Goal: Task Accomplishment & Management: Manage account settings

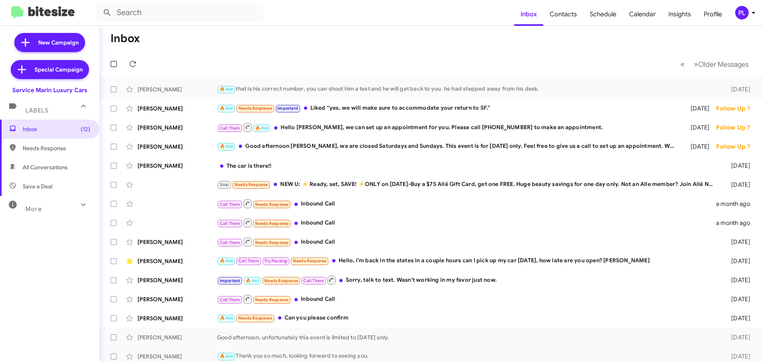
click at [752, 11] on icon at bounding box center [754, 13] width 10 height 10
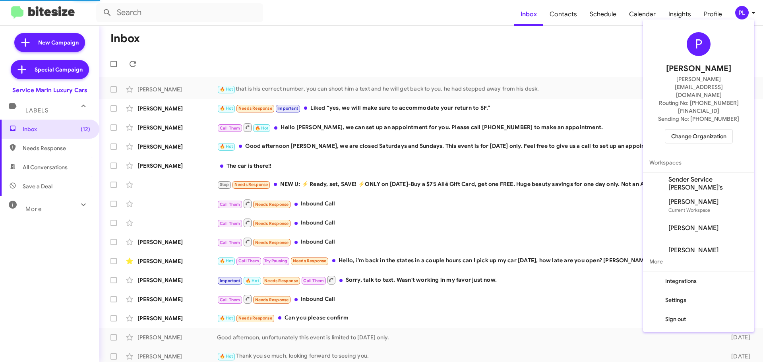
click at [706, 130] on span "Change Organization" at bounding box center [699, 137] width 55 height 14
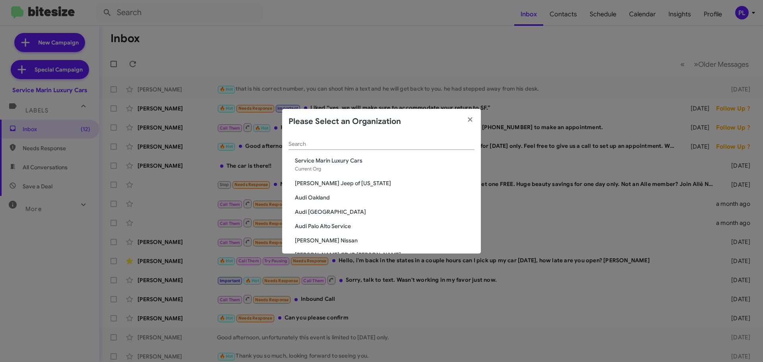
click at [374, 147] on input "Search" at bounding box center [382, 144] width 186 height 6
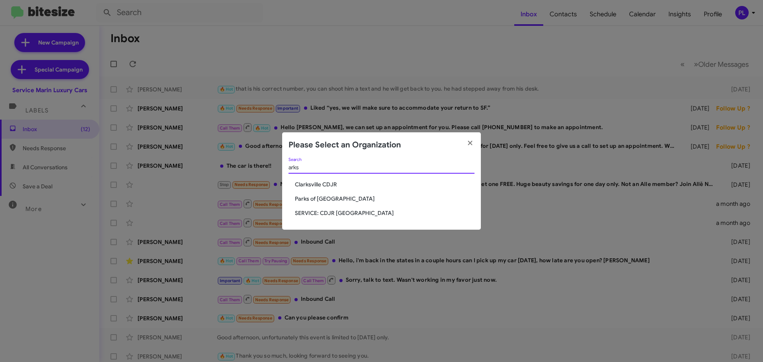
type input "arks"
click at [308, 200] on span "Parks of [GEOGRAPHIC_DATA]" at bounding box center [385, 199] width 180 height 8
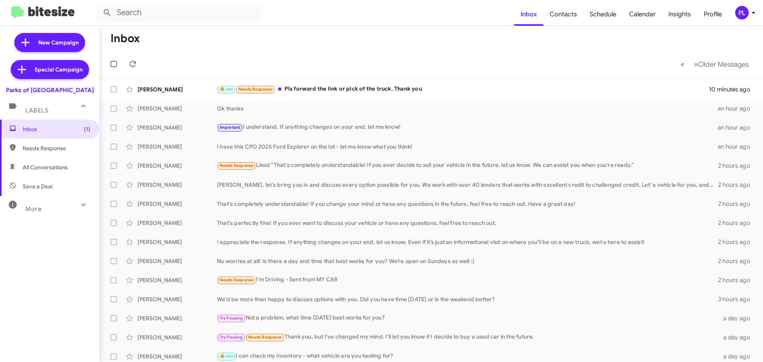
click at [754, 11] on icon at bounding box center [754, 13] width 10 height 10
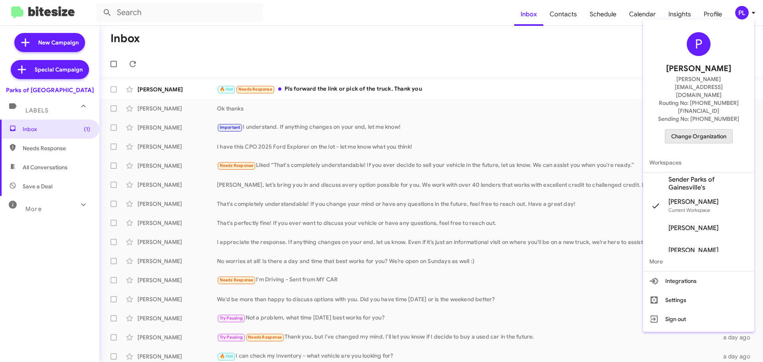
click at [701, 130] on span "Change Organization" at bounding box center [699, 137] width 55 height 14
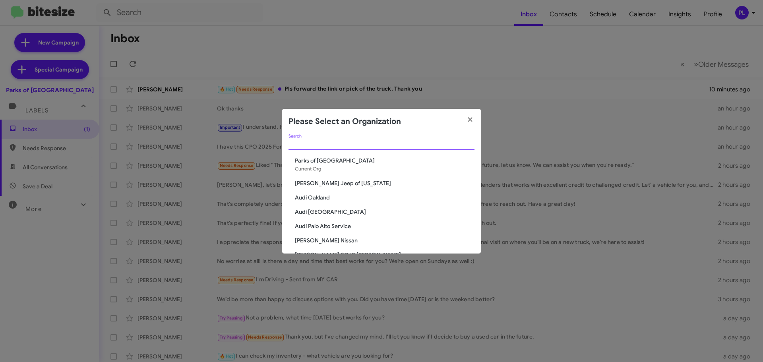
click at [299, 143] on input "Search" at bounding box center [382, 144] width 186 height 6
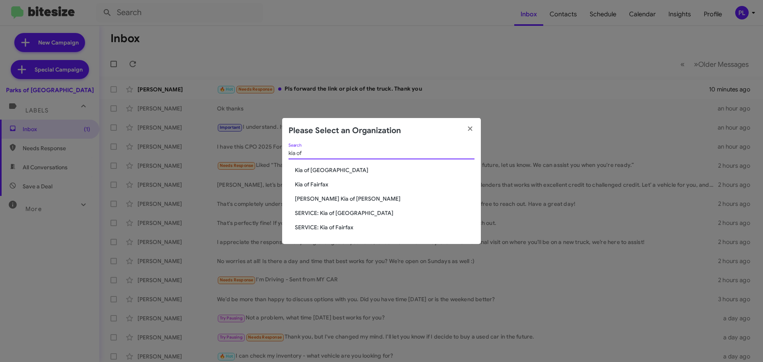
type input "kia of"
click at [311, 189] on div "kia of Search Kia of Catonsville Kia of Fairfax Nielsen Kia of Newton SERVICE: …" at bounding box center [381, 194] width 199 height 101
click at [311, 186] on span "Kia of Fairfax" at bounding box center [385, 185] width 180 height 8
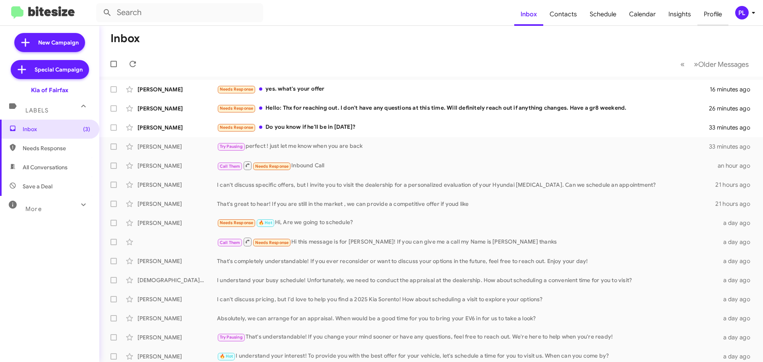
click at [711, 13] on span "Profile" at bounding box center [713, 14] width 31 height 23
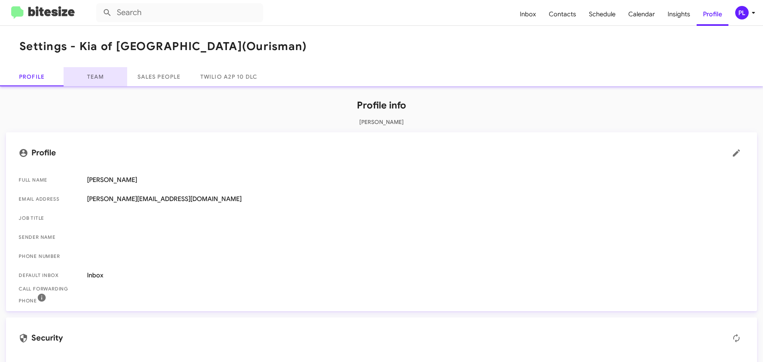
click at [89, 74] on link "Team" at bounding box center [96, 76] width 64 height 19
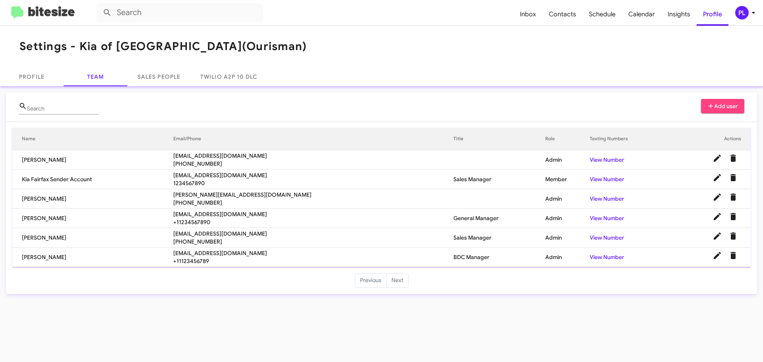
click at [751, 15] on icon at bounding box center [754, 13] width 10 height 10
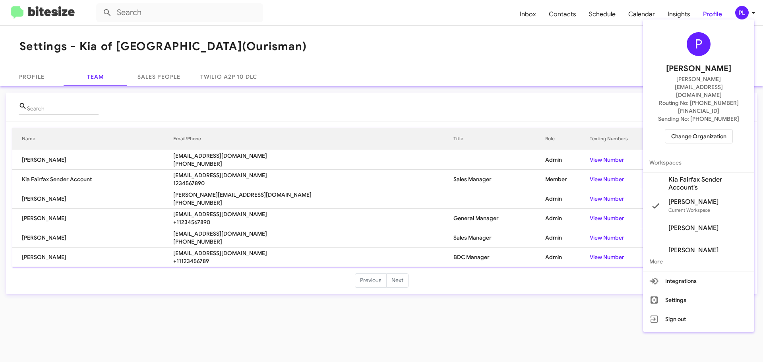
click at [697, 130] on span "Change Organization" at bounding box center [699, 137] width 55 height 14
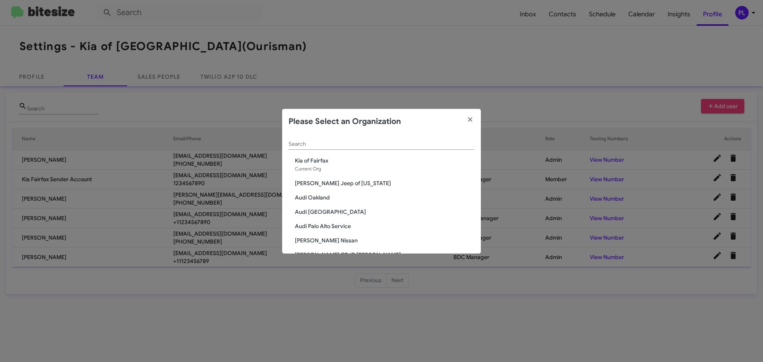
click at [368, 145] on input "Search" at bounding box center [382, 144] width 186 height 6
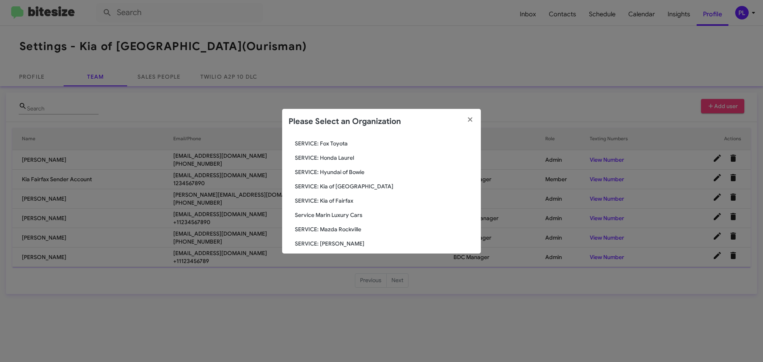
scroll to position [148, 0]
type input "service"
click at [326, 226] on span "Service Marin Luxury Cars" at bounding box center [385, 227] width 180 height 8
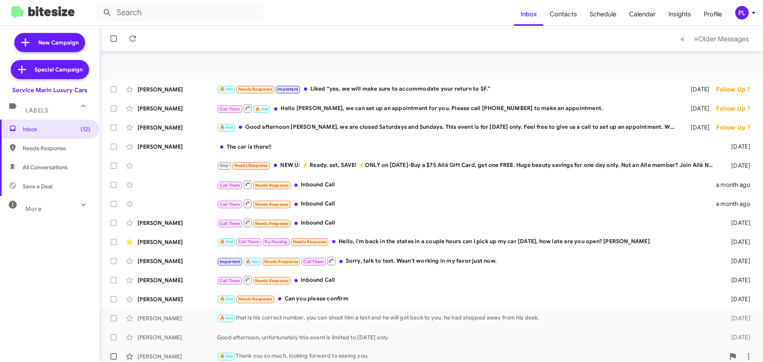
scroll to position [99, 0]
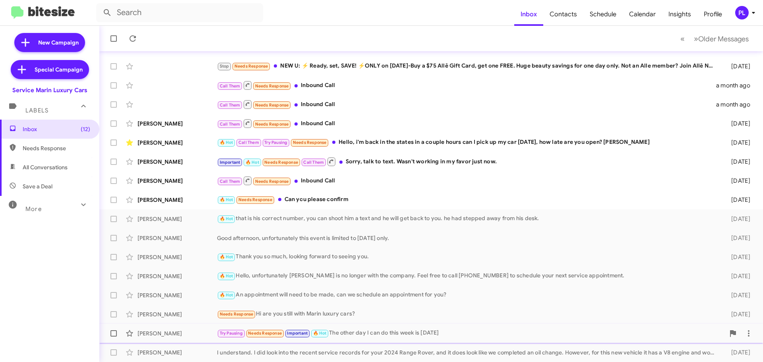
click at [431, 334] on div "Try Pausing Needs Response Important 🔥 Hot The other day I can do this week is …" at bounding box center [471, 333] width 508 height 9
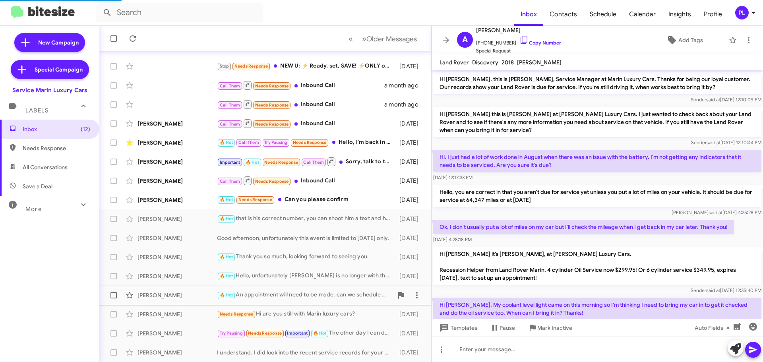
scroll to position [84, 0]
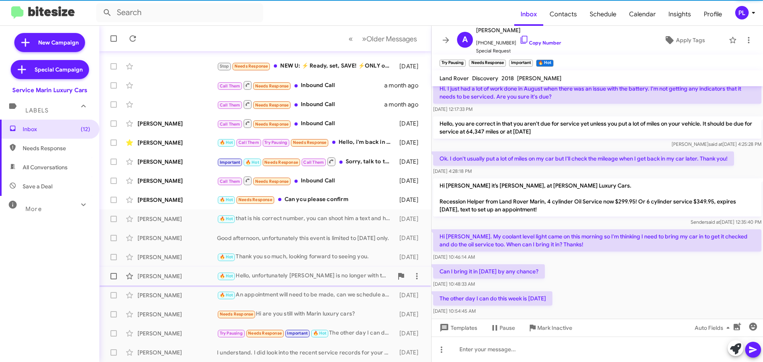
click at [352, 278] on div "🔥 Hot Hello, unfortunately Matt is no longer with the company. Feel free to cal…" at bounding box center [305, 276] width 176 height 9
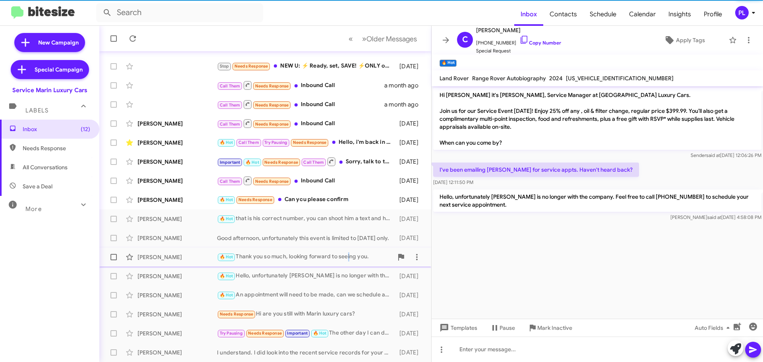
click at [350, 264] on div "Mary Jones 🔥 Hot Thank you so much, looking forward to seeing you. 9 days ago" at bounding box center [265, 257] width 319 height 16
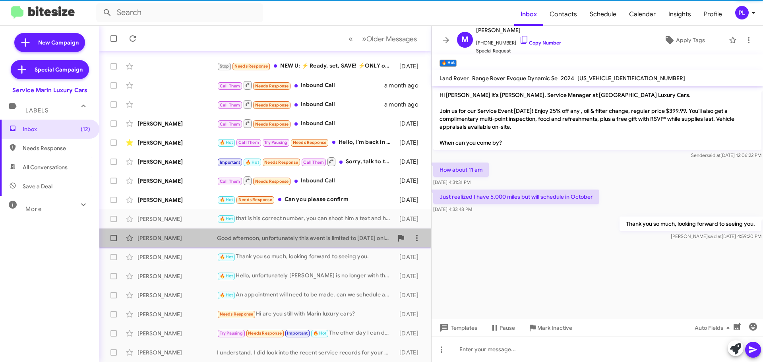
click at [343, 234] on div "Good afternoon, unfortunately this event is limited to Thursday 8/28/2025 only." at bounding box center [305, 238] width 176 height 8
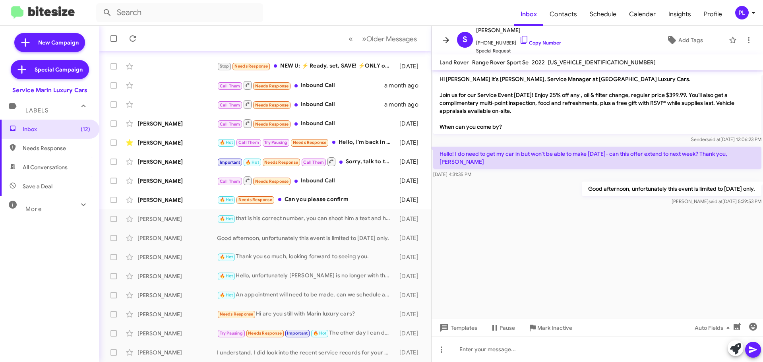
click at [448, 36] on icon at bounding box center [446, 40] width 10 height 10
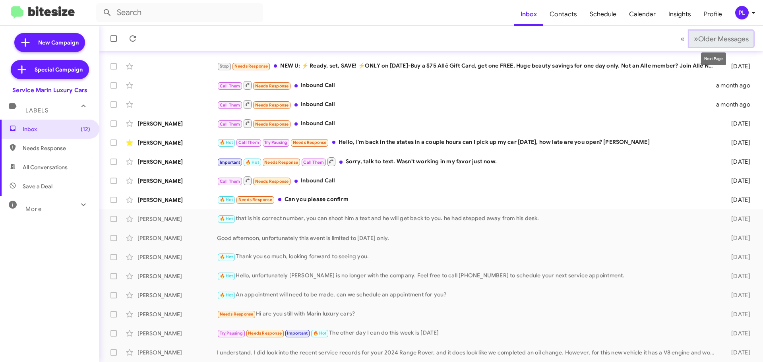
click at [728, 43] on span "Older Messages" at bounding box center [724, 39] width 51 height 9
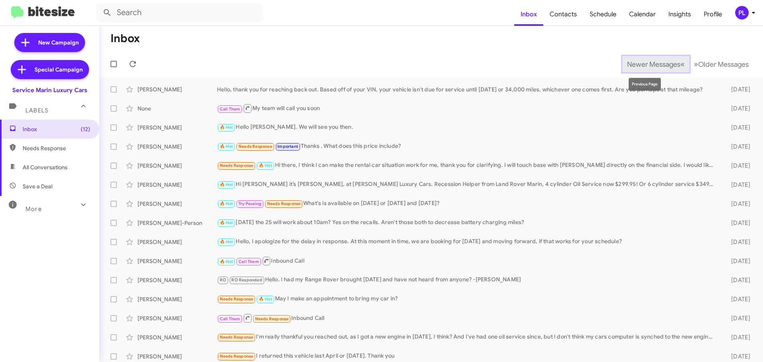
click at [639, 64] on span "Newer Messages" at bounding box center [653, 64] width 53 height 9
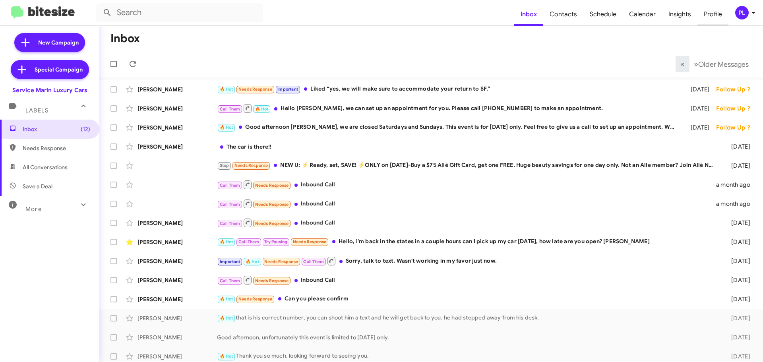
click at [710, 18] on span "Profile" at bounding box center [713, 14] width 31 height 23
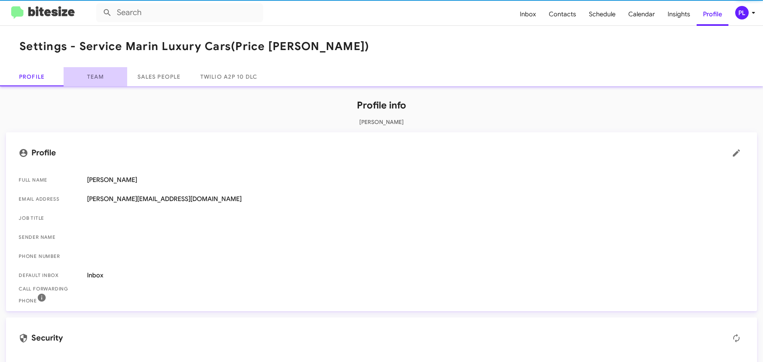
click at [104, 77] on link "Team" at bounding box center [96, 76] width 64 height 19
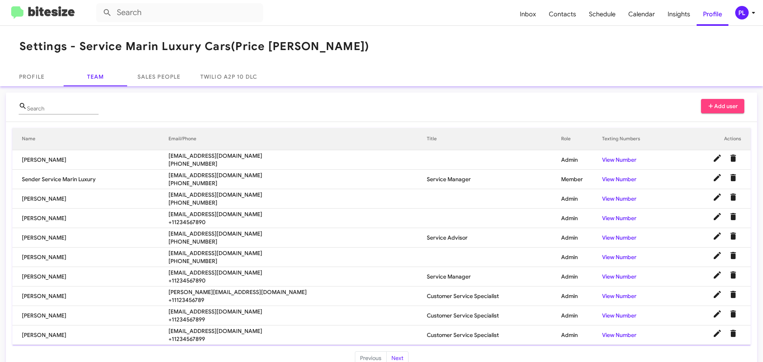
click at [754, 12] on icon at bounding box center [753, 13] width 3 height 2
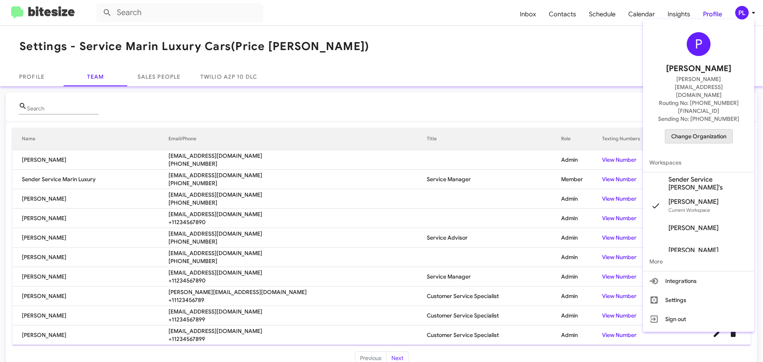
click at [693, 130] on span "Change Organization" at bounding box center [699, 137] width 55 height 14
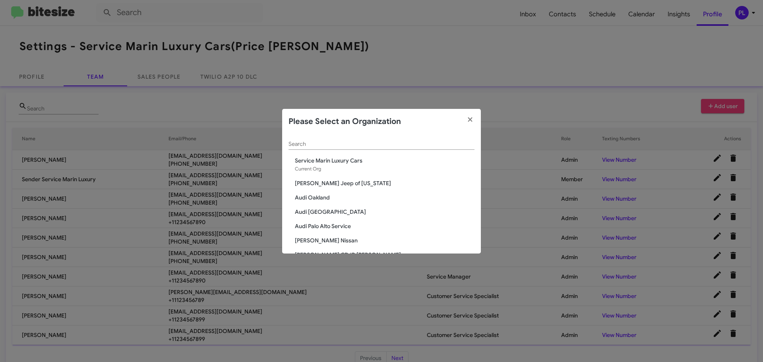
click at [394, 145] on input "Search" at bounding box center [382, 144] width 186 height 6
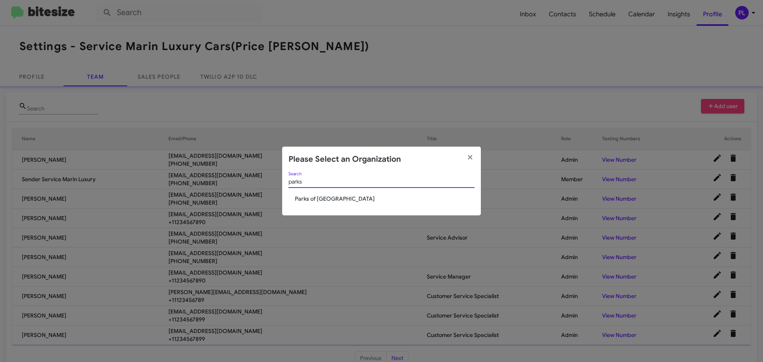
type input "parks"
click at [319, 202] on span "Parks of [GEOGRAPHIC_DATA]" at bounding box center [385, 199] width 180 height 8
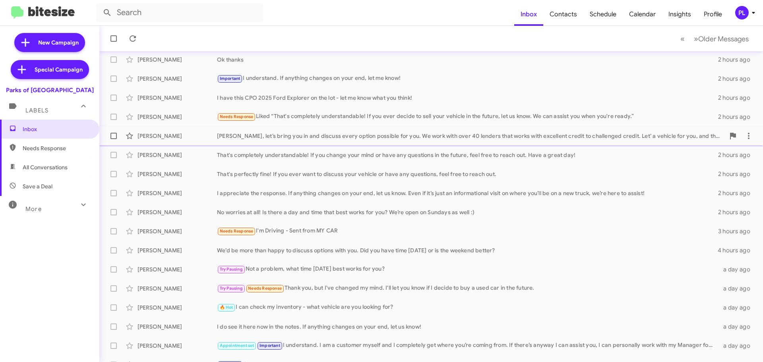
scroll to position [99, 0]
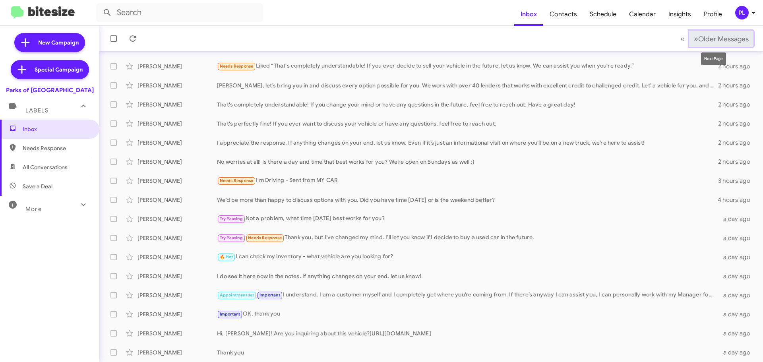
click at [707, 37] on span "Older Messages" at bounding box center [724, 39] width 51 height 9
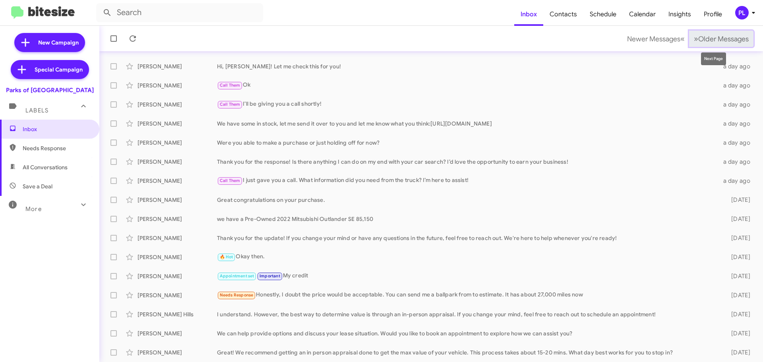
click at [720, 40] on span "Older Messages" at bounding box center [724, 39] width 51 height 9
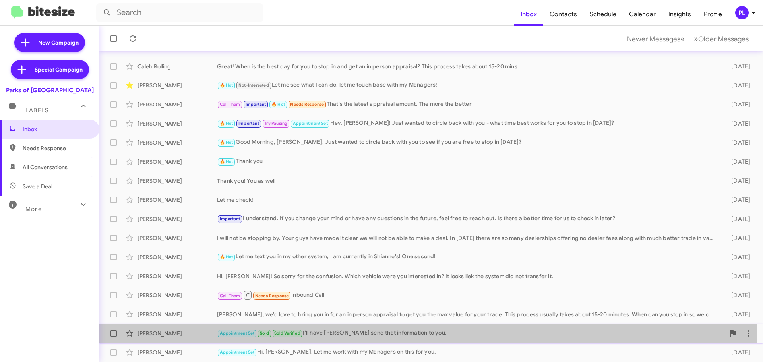
click at [365, 337] on div "Appointment Set Sold Sold Verified I’ll have James send that information to you." at bounding box center [471, 333] width 508 height 9
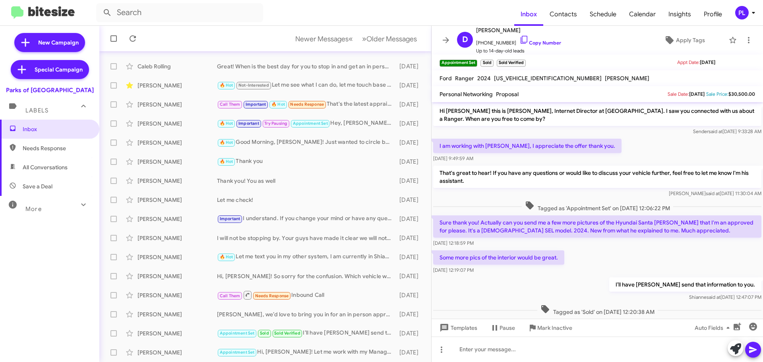
scroll to position [31, 0]
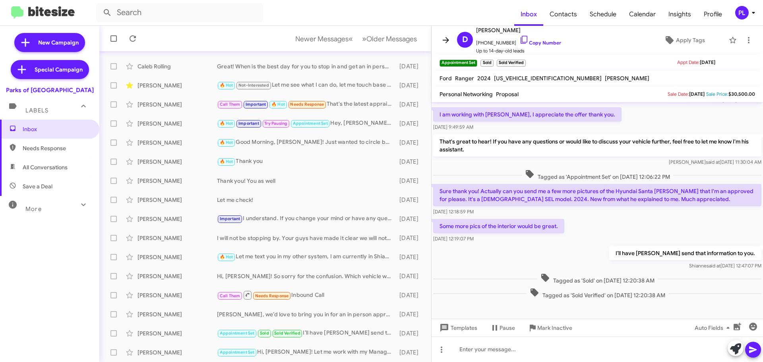
click at [446, 38] on icon at bounding box center [446, 40] width 10 height 10
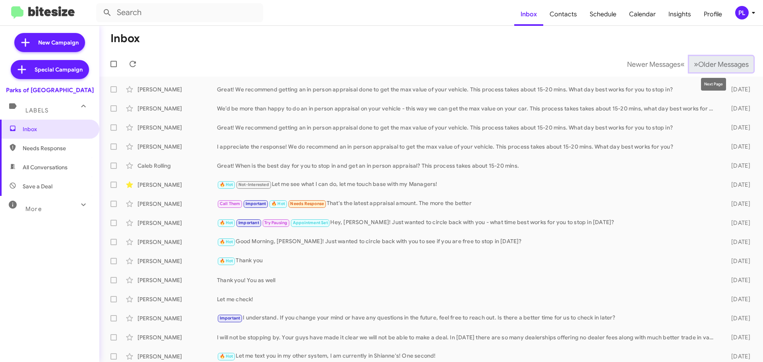
click at [721, 60] on span "Older Messages" at bounding box center [724, 64] width 51 height 9
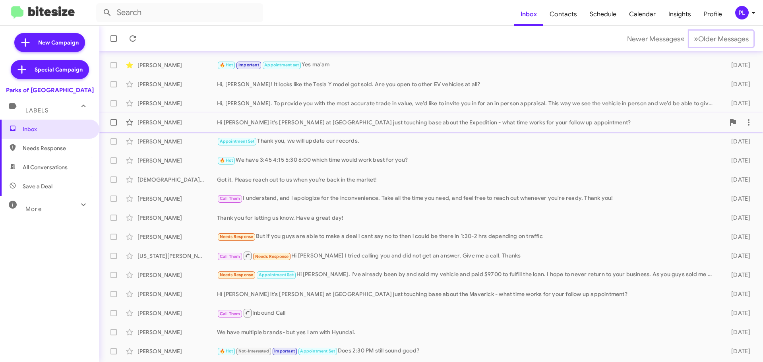
scroll to position [99, 0]
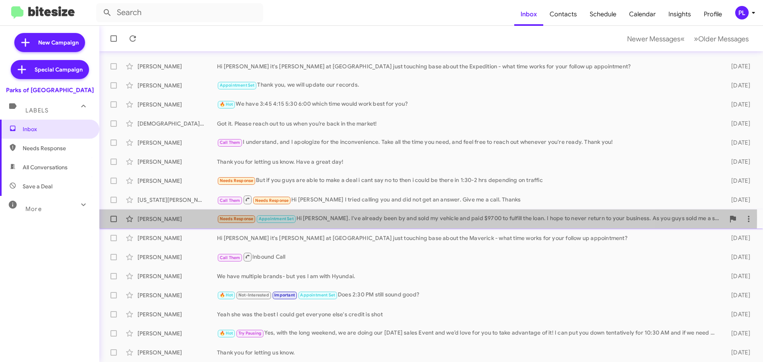
click at [353, 218] on div "Needs Response Appointment Set Hi Shianne. I've already been by and sold my veh…" at bounding box center [471, 218] width 508 height 9
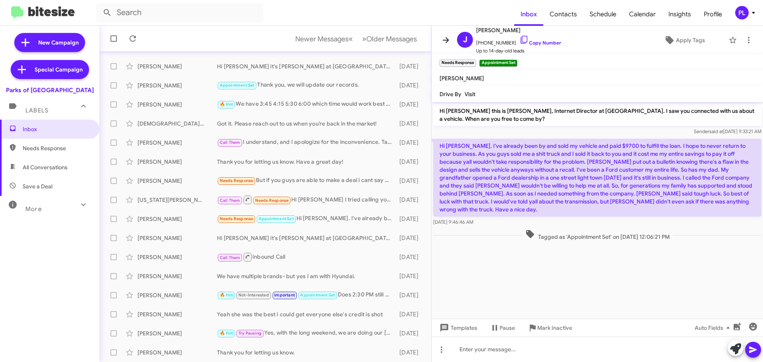
click at [449, 37] on icon at bounding box center [446, 40] width 10 height 10
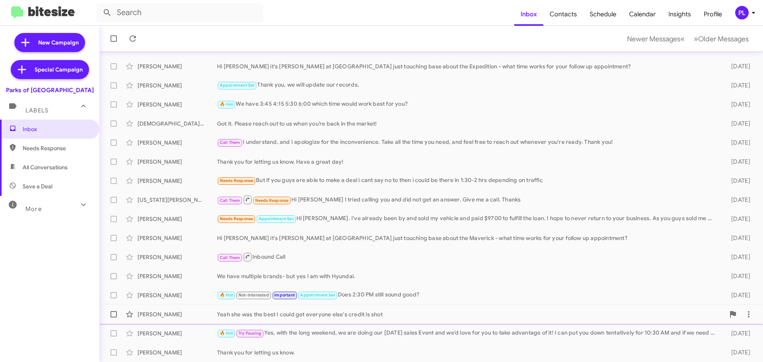
click at [371, 313] on div "Yeah she was the best I could get everyone else's credit is shot" at bounding box center [471, 315] width 508 height 8
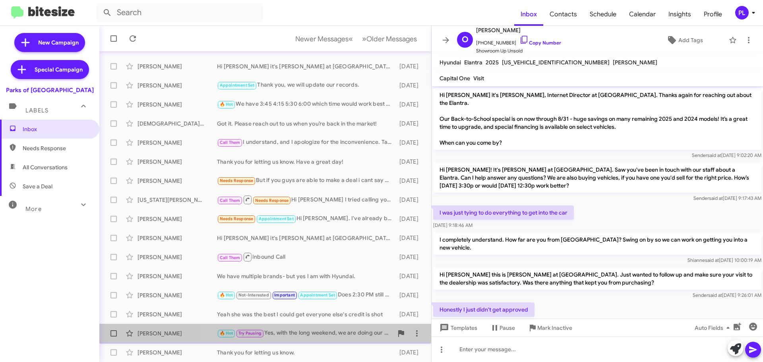
click at [318, 329] on div "🔥 Hot Try Pausing Yes, with the long weekend, we are doing our Labor Day sales …" at bounding box center [305, 333] width 176 height 9
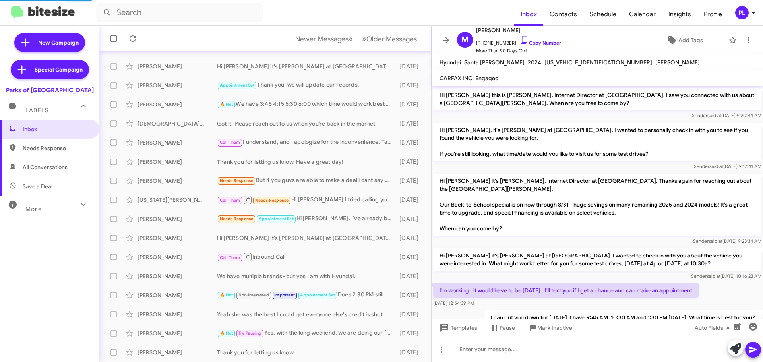
scroll to position [103, 0]
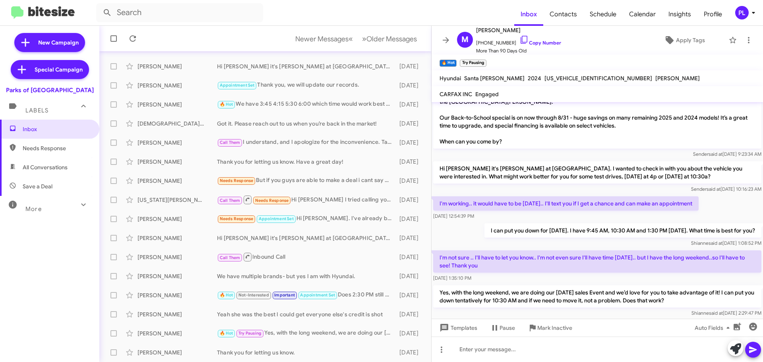
click at [52, 208] on div "More" at bounding box center [41, 205] width 71 height 15
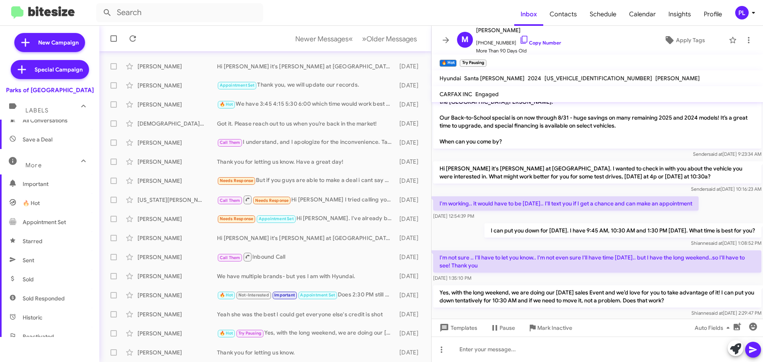
scroll to position [119, 0]
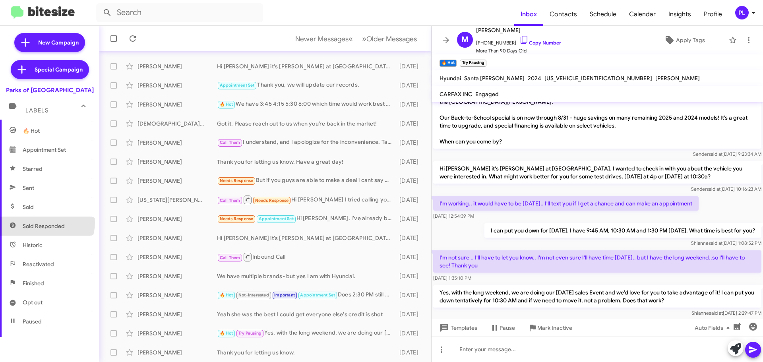
click at [46, 223] on span "Sold Responded" at bounding box center [44, 226] width 42 height 8
type input "in:sold-verified"
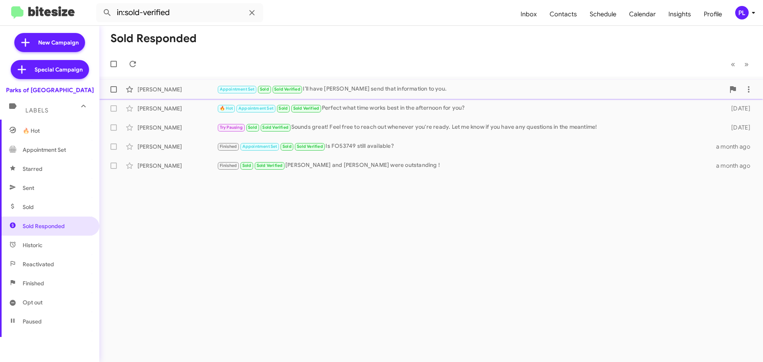
click at [386, 87] on div "Appointment Set Sold Sold Verified I’ll have James send that information to you." at bounding box center [471, 89] width 508 height 9
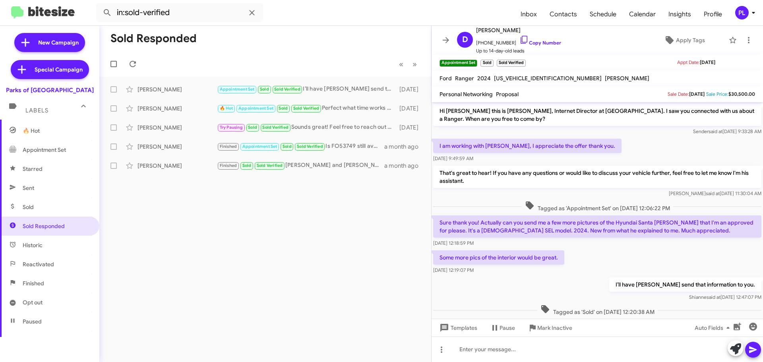
click at [753, 13] on icon at bounding box center [753, 13] width 3 height 2
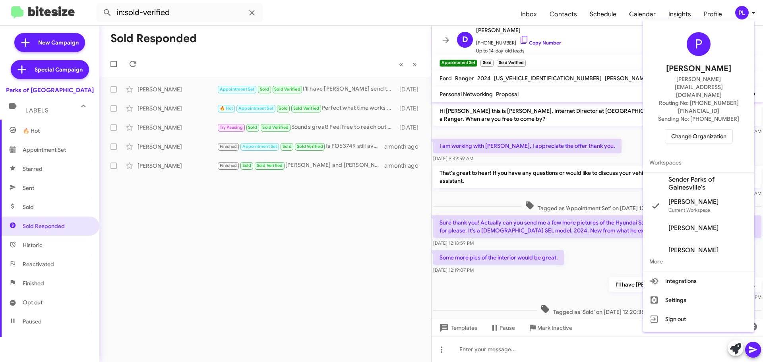
click at [697, 130] on span "Change Organization" at bounding box center [699, 137] width 55 height 14
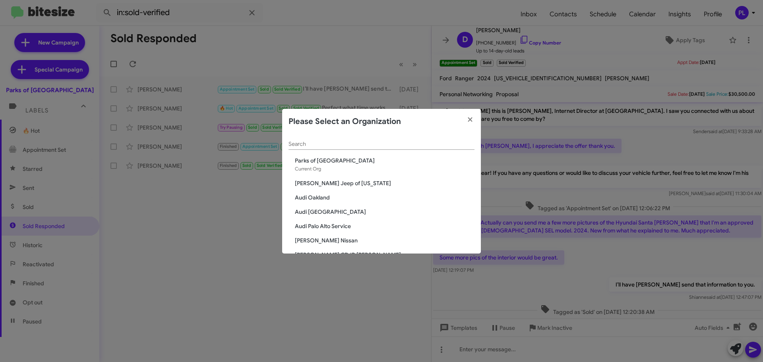
click at [412, 145] on input "Search" at bounding box center [382, 144] width 186 height 6
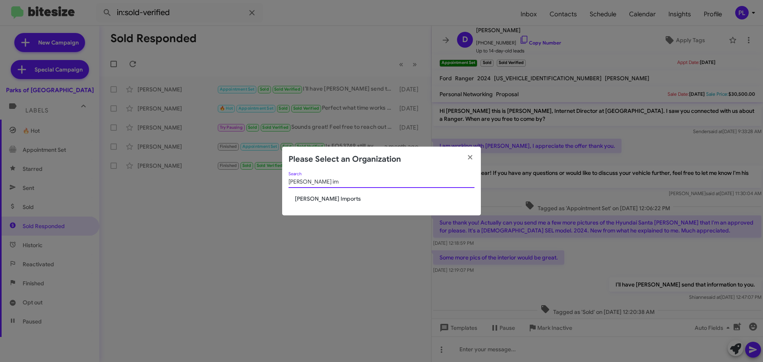
type input "ed hicks im"
click at [332, 200] on span "[PERSON_NAME] Imports" at bounding box center [385, 199] width 180 height 8
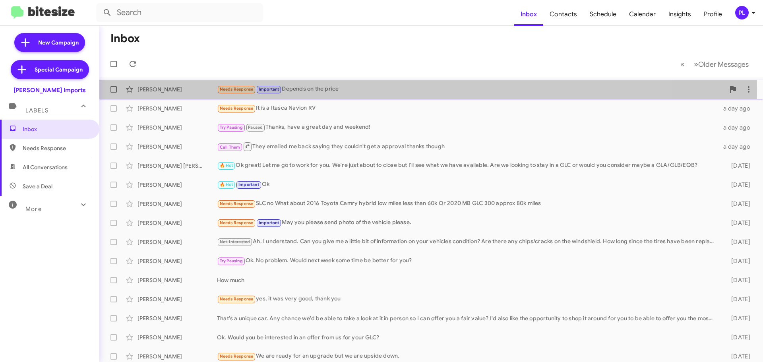
click at [361, 90] on div "Needs Response Important Depends on the price" at bounding box center [471, 89] width 508 height 9
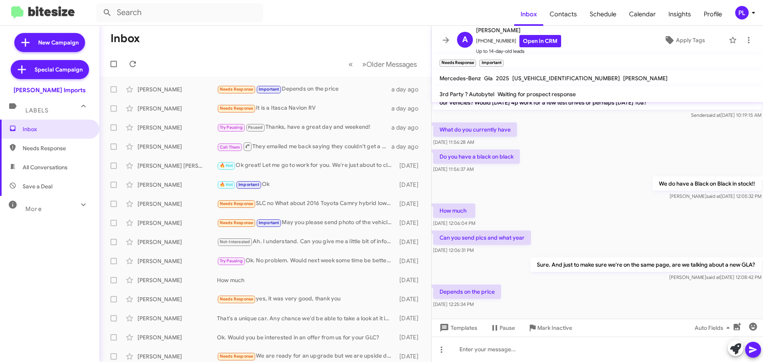
scroll to position [92, 0]
click at [277, 108] on div "Needs Response It is a Itasca Navion RV" at bounding box center [305, 108] width 176 height 9
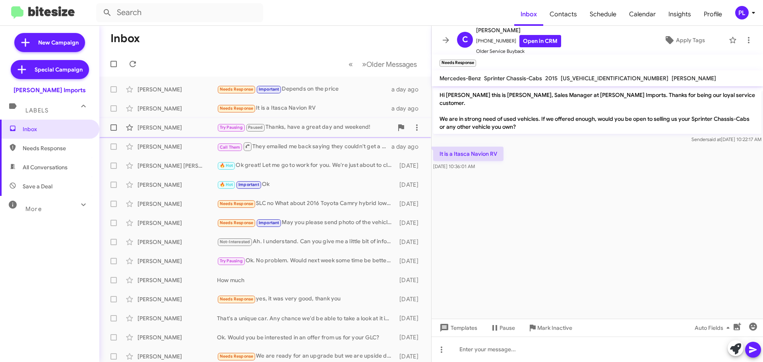
click at [309, 124] on div "Try Pausing Paused Thanks, have a great day and weekend!" at bounding box center [305, 127] width 176 height 9
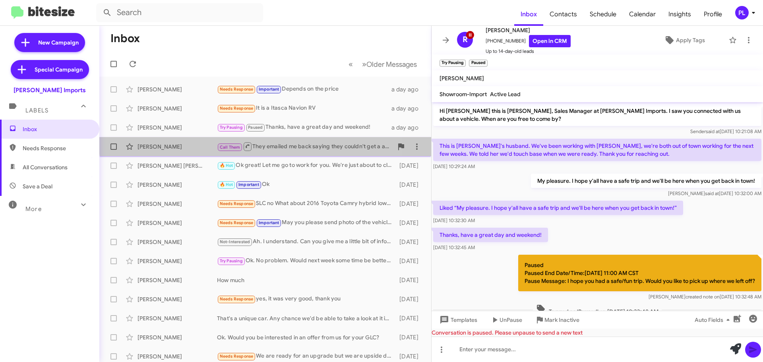
click at [276, 142] on div "Call Them They emailed me back saying they couldn't get a approval thanks though" at bounding box center [305, 147] width 176 height 10
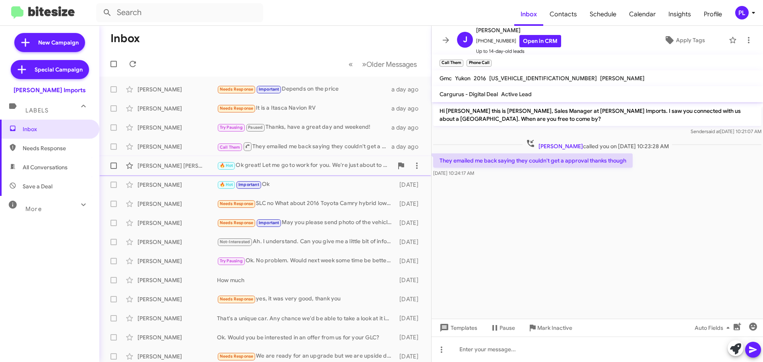
click at [308, 163] on div "🔥 Hot Ok great! Let me go to work for you. We're just about to close but I'll s…" at bounding box center [305, 165] width 176 height 9
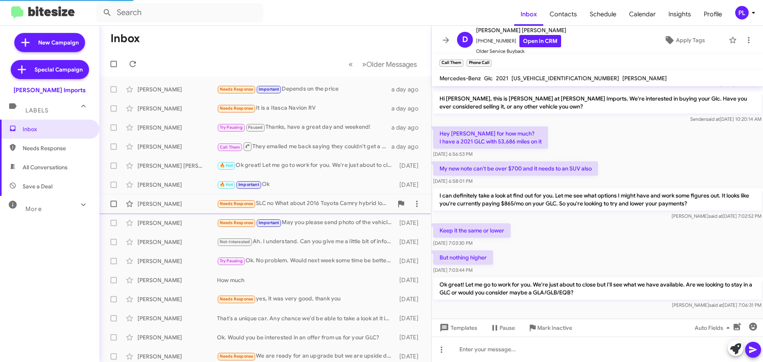
click at [321, 198] on div "Ken Vanexan Needs Response SLC no What about 2016 Toyota Camry hybrid low miles…" at bounding box center [265, 204] width 319 height 16
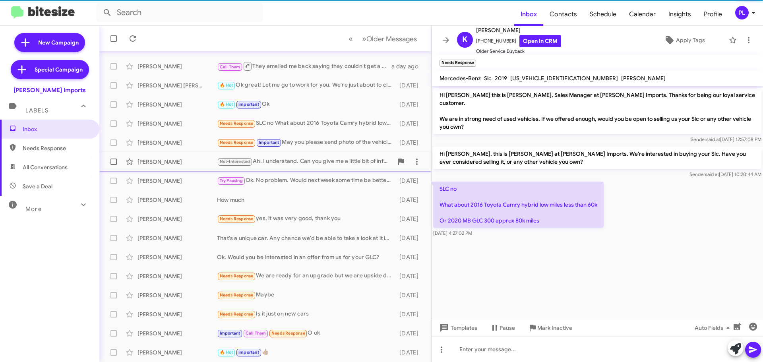
scroll to position [99, 0]
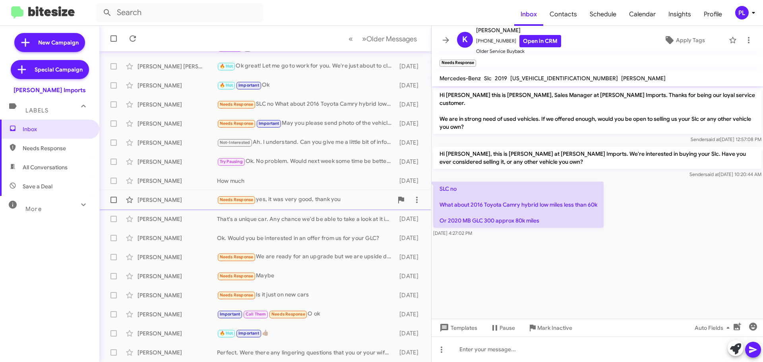
click at [322, 197] on div "Needs Response yes, it was very good, thank you" at bounding box center [305, 199] width 176 height 9
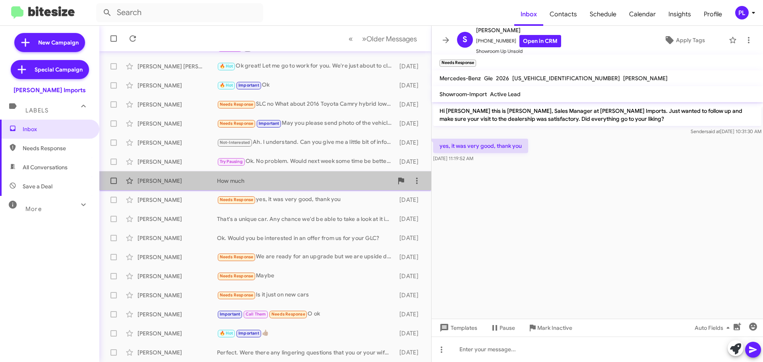
click at [321, 178] on div "How much" at bounding box center [305, 181] width 176 height 8
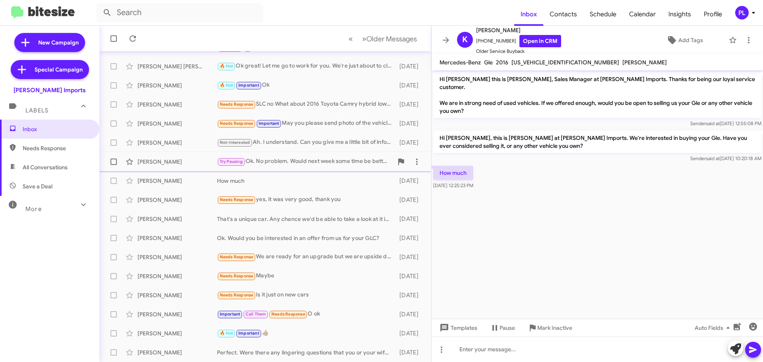
click at [319, 165] on div "Try Pausing Ok. No problem. Would next week some time be better for you?" at bounding box center [305, 161] width 176 height 9
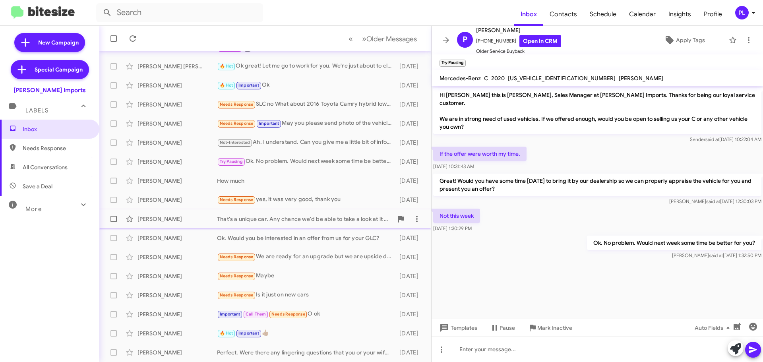
click at [307, 220] on div "That's a unique car. Any chance we'd be able to take a look at it in person so …" at bounding box center [305, 219] width 176 height 8
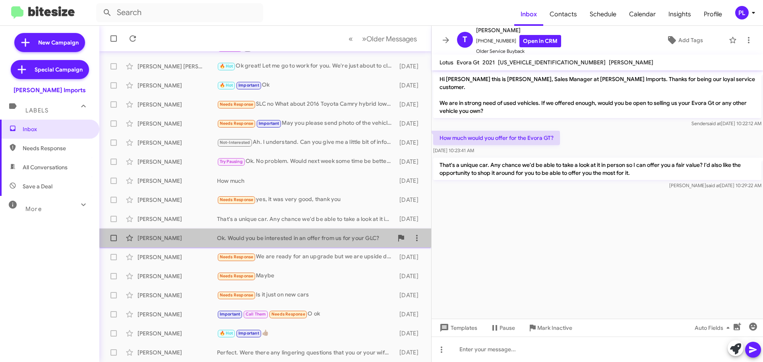
click at [324, 241] on div "Ok. Would you be interested in an offer from us for your GLC?" at bounding box center [305, 238] width 176 height 8
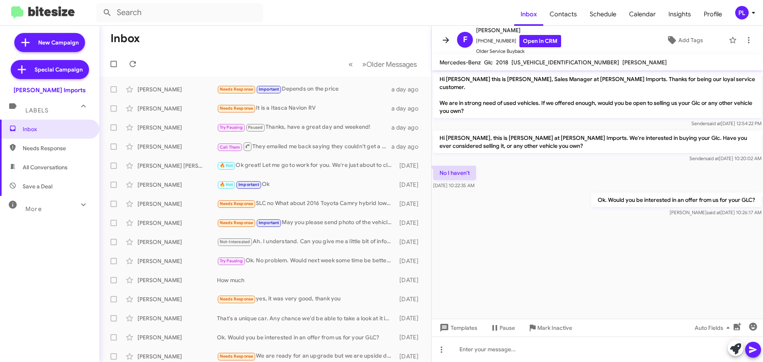
click at [442, 38] on icon at bounding box center [446, 40] width 10 height 10
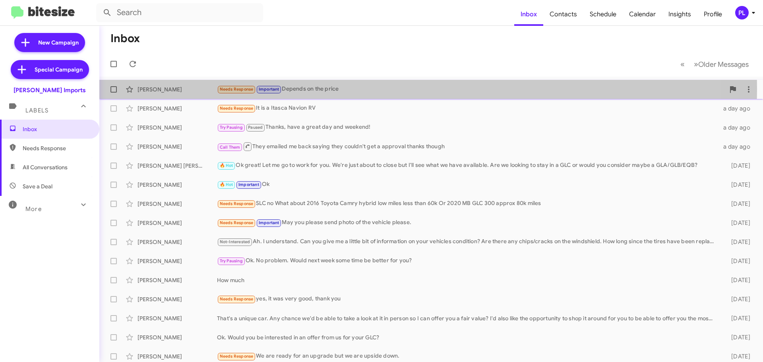
click at [335, 89] on div "Needs Response Important Depends on the price" at bounding box center [471, 89] width 508 height 9
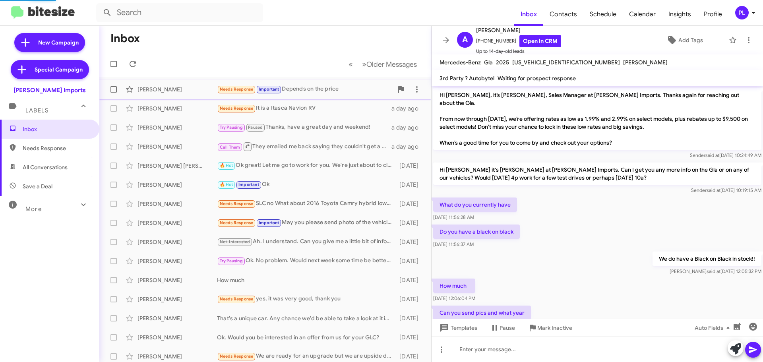
scroll to position [105, 0]
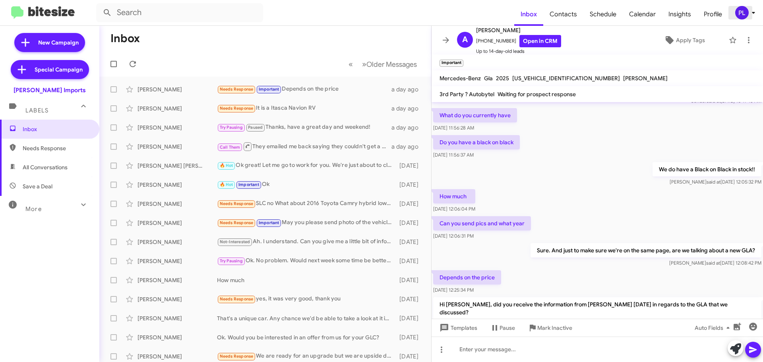
click at [750, 11] on icon at bounding box center [754, 13] width 10 height 10
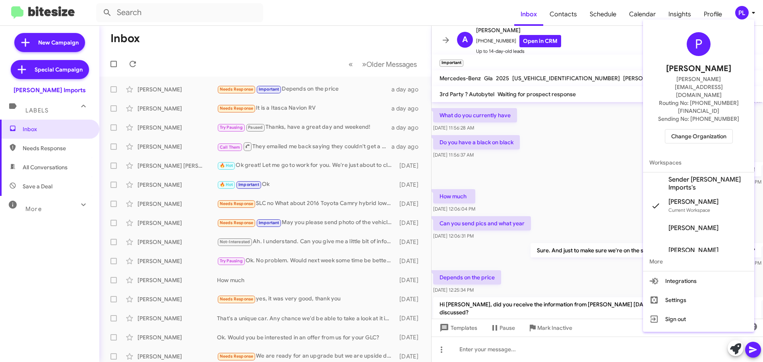
click at [699, 176] on span "Sender Ed Hicks Imports's" at bounding box center [709, 184] width 80 height 16
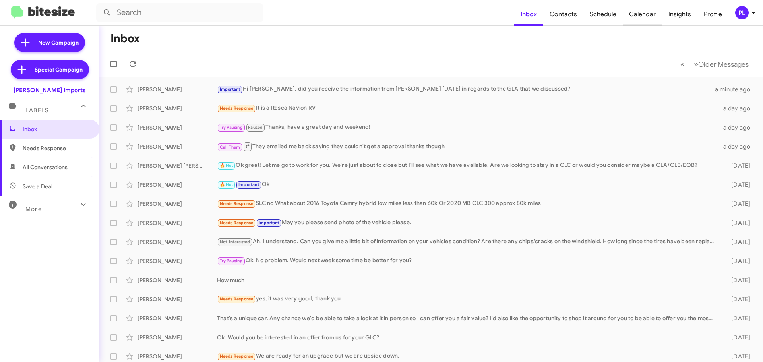
click at [647, 9] on span "Calendar" at bounding box center [642, 14] width 39 height 23
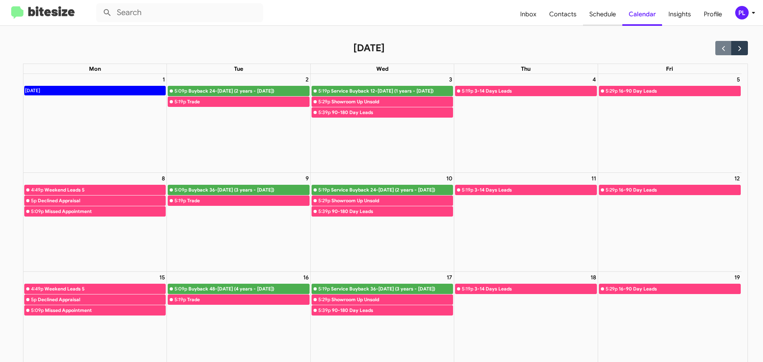
click at [603, 16] on span "Schedule" at bounding box center [602, 14] width 39 height 23
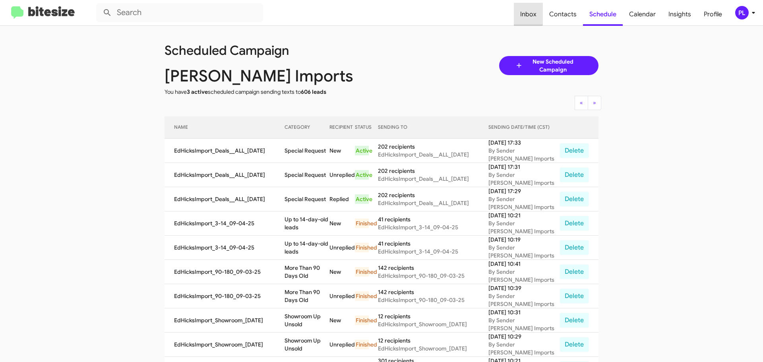
click at [524, 11] on span "Inbox" at bounding box center [528, 14] width 29 height 23
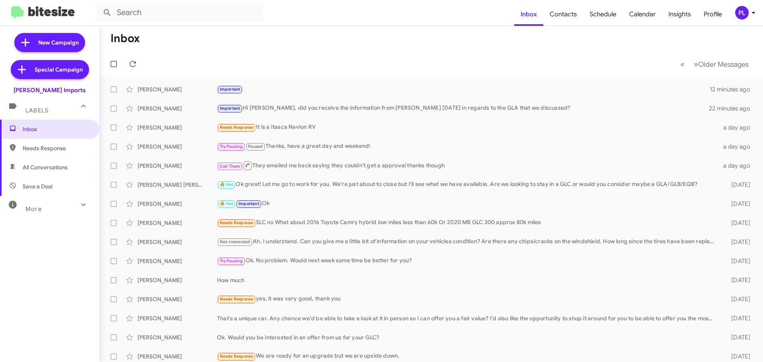
click at [752, 14] on icon at bounding box center [754, 13] width 10 height 10
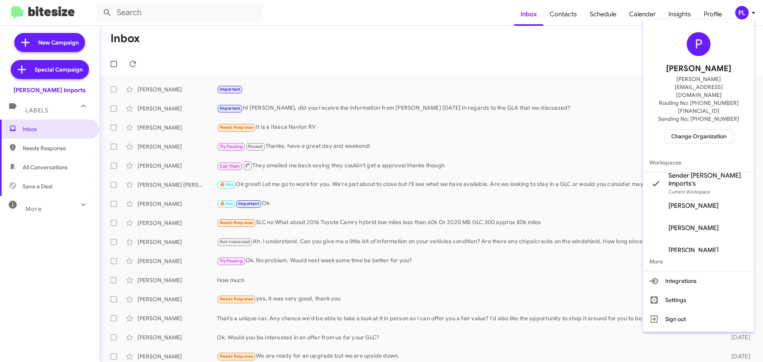
click at [697, 130] on span "Change Organization" at bounding box center [699, 137] width 55 height 14
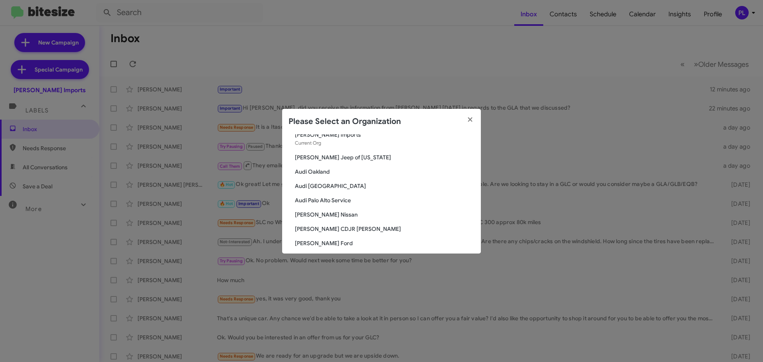
scroll to position [40, 0]
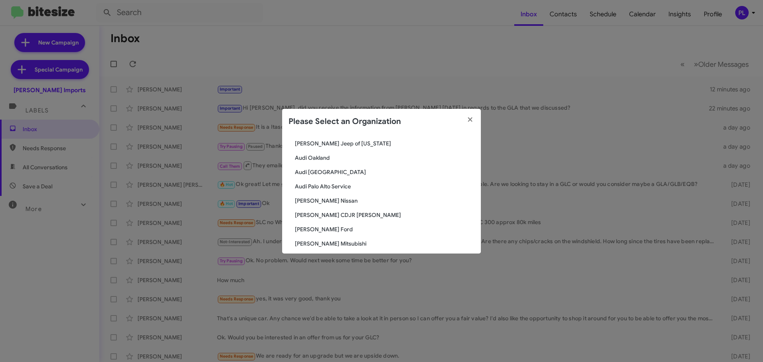
click at [315, 158] on span "Audi Oakland" at bounding box center [385, 158] width 180 height 8
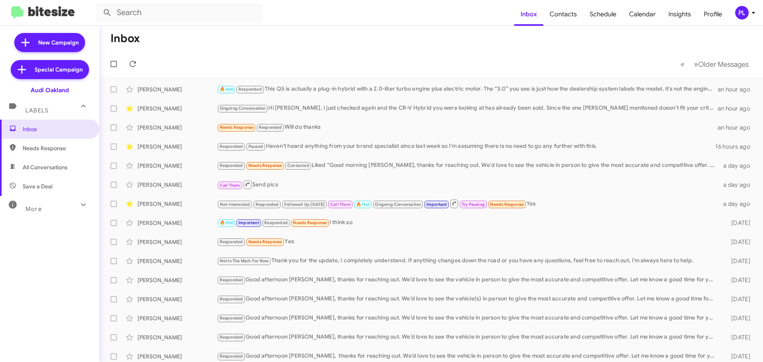
click at [758, 12] on icon at bounding box center [754, 13] width 10 height 10
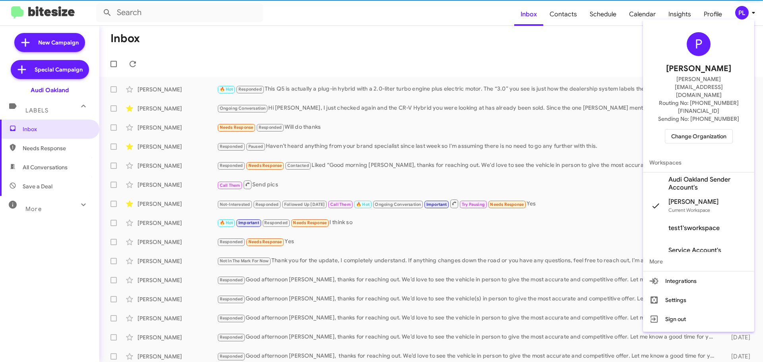
click at [724, 130] on span "Change Organization" at bounding box center [699, 137] width 55 height 14
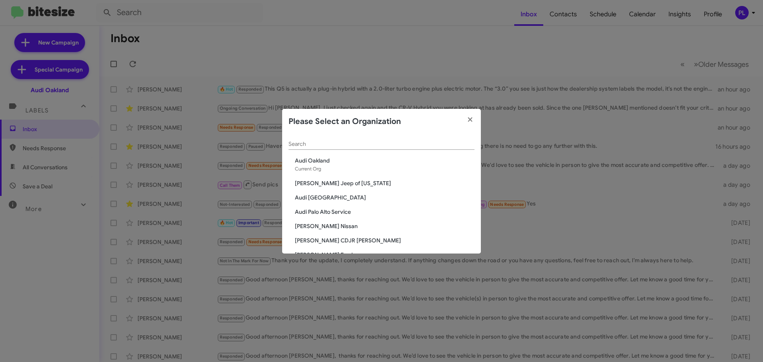
click at [352, 146] on input "Search" at bounding box center [382, 144] width 186 height 6
type input "a"
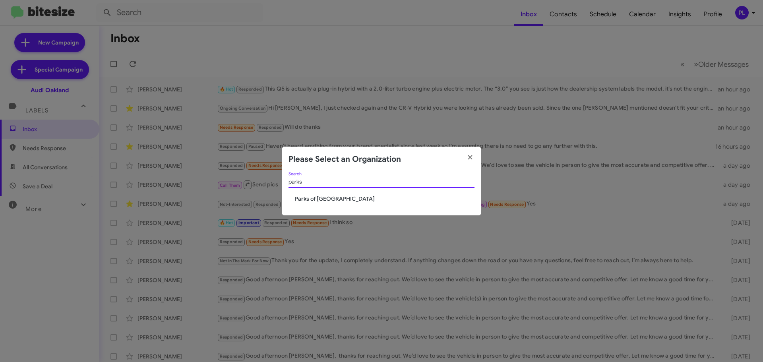
type input "parks"
click at [325, 198] on span "Parks of [GEOGRAPHIC_DATA]" at bounding box center [385, 199] width 180 height 8
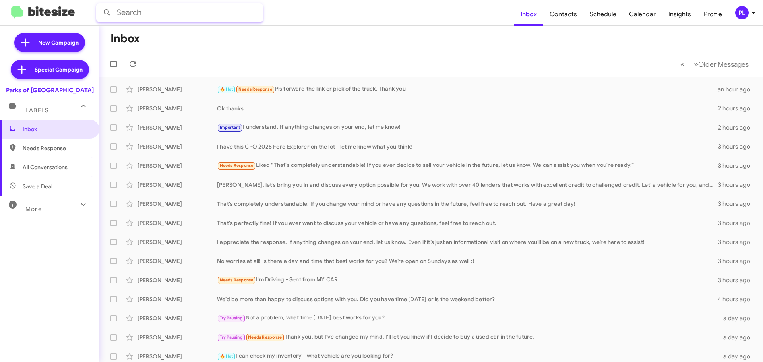
click at [179, 13] on input "text" at bounding box center [179, 12] width 167 height 19
type input "fords"
click at [99, 5] on button at bounding box center [107, 13] width 16 height 16
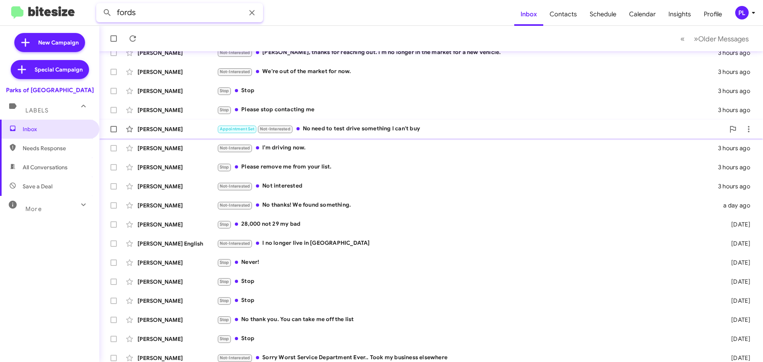
scroll to position [195, 0]
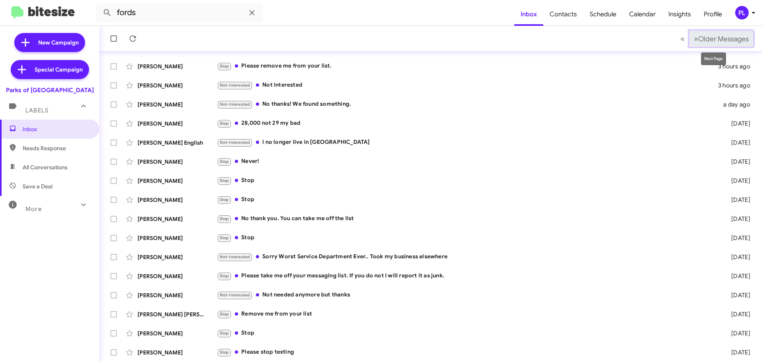
click at [729, 41] on span "Older Messages" at bounding box center [724, 39] width 51 height 9
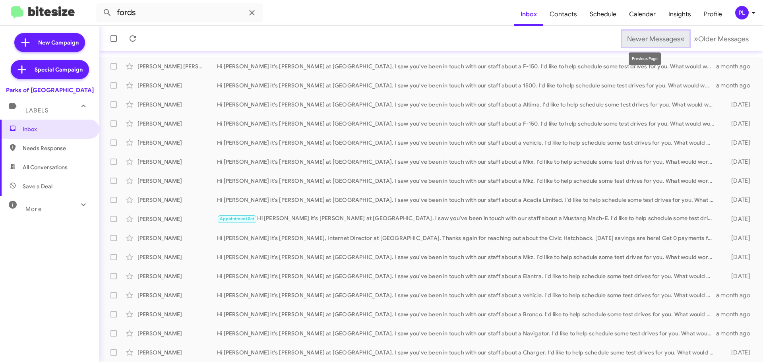
click at [627, 34] on button "Newer Messages « Previous" at bounding box center [656, 39] width 67 height 16
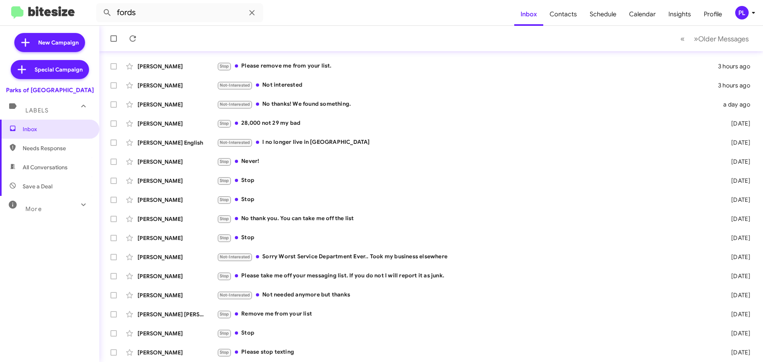
click at [747, 14] on div "PL" at bounding box center [743, 13] width 14 height 14
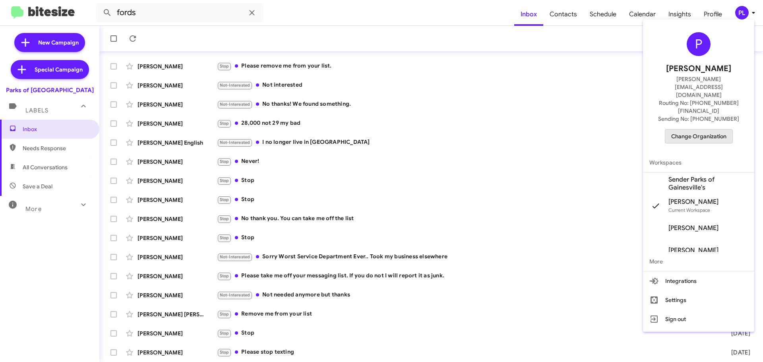
click at [698, 130] on span "Change Organization" at bounding box center [699, 137] width 55 height 14
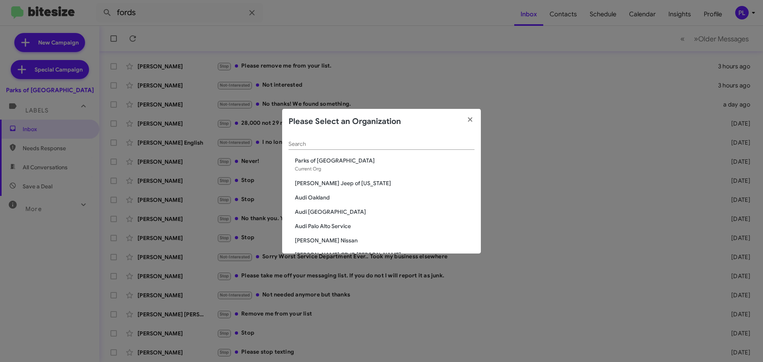
click at [317, 214] on span "Audi [GEOGRAPHIC_DATA]" at bounding box center [385, 212] width 180 height 8
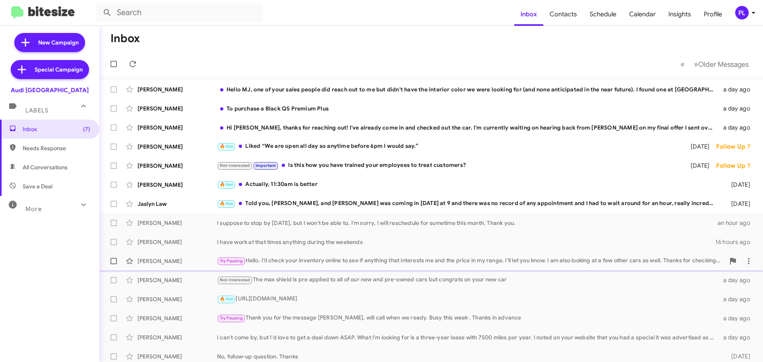
click at [302, 260] on div "Try Pausing Hello. I'll check your inventory online to see if anything that int…" at bounding box center [471, 260] width 508 height 9
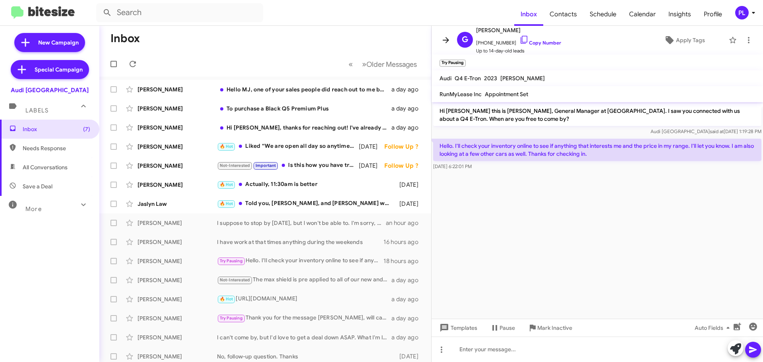
click at [445, 35] on icon at bounding box center [446, 40] width 10 height 10
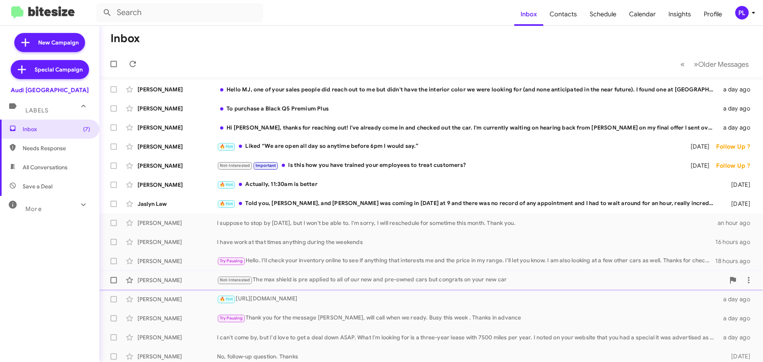
click at [323, 276] on div "Not-Interested The max shield is pre applied to all of our new and pre-owned ca…" at bounding box center [471, 280] width 508 height 9
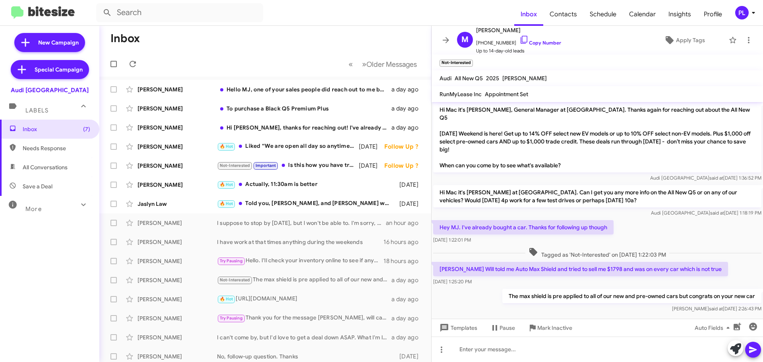
scroll to position [188, 0]
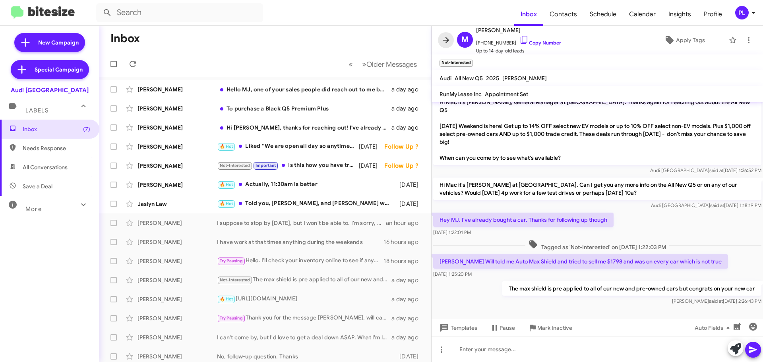
click at [448, 42] on icon at bounding box center [446, 40] width 10 height 10
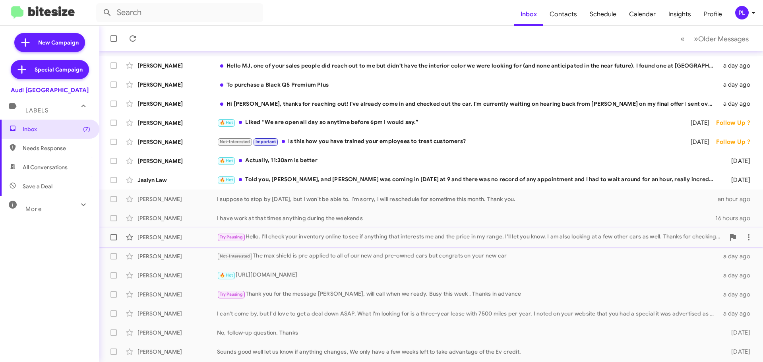
scroll to position [99, 0]
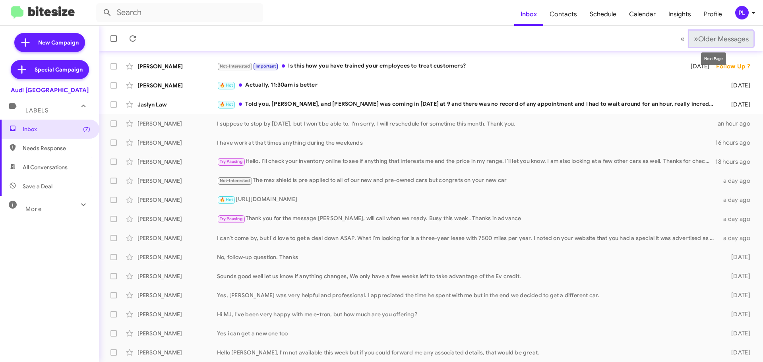
click at [728, 36] on span "Older Messages" at bounding box center [724, 39] width 51 height 9
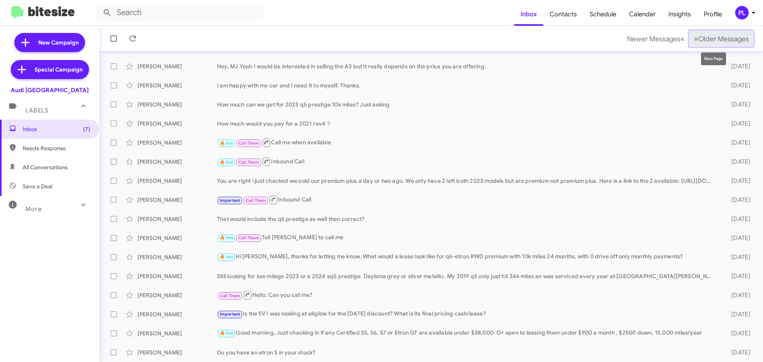
click at [723, 39] on span "Older Messages" at bounding box center [724, 39] width 51 height 9
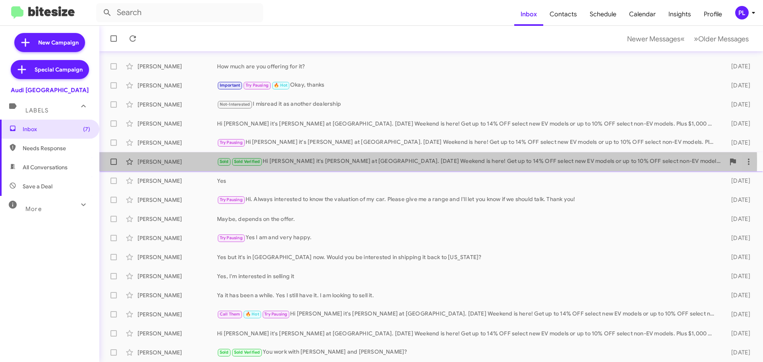
click at [346, 162] on div "Sold Sold Verified Hi Chris it's MJ Sangha at Audi Palo Alto. Labor Day Weekend…" at bounding box center [471, 161] width 508 height 9
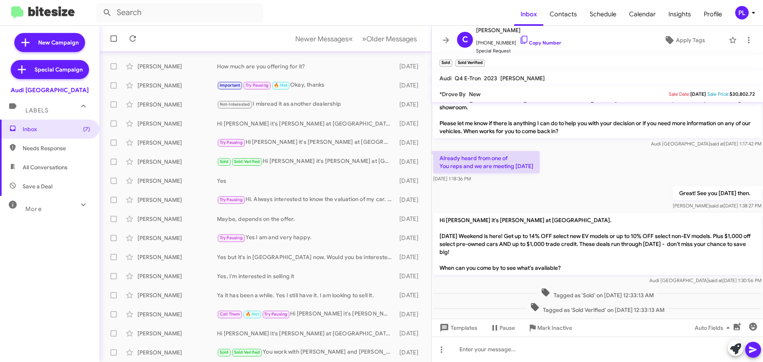
scroll to position [49, 0]
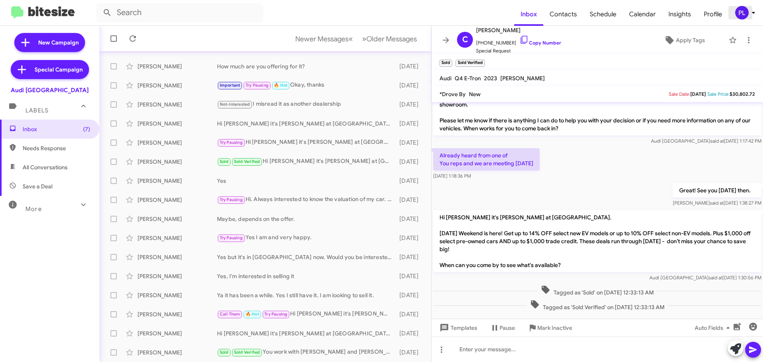
click at [752, 10] on icon at bounding box center [754, 13] width 10 height 10
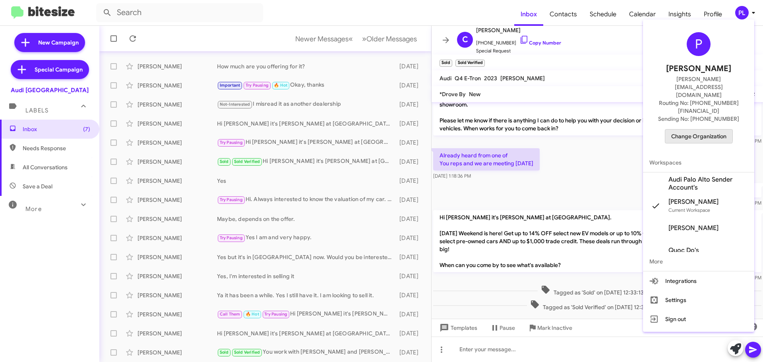
click at [682, 130] on span "Change Organization" at bounding box center [699, 137] width 55 height 14
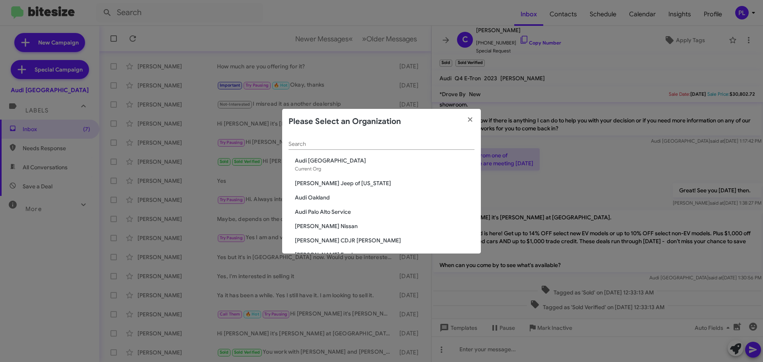
click at [375, 147] on input "Search" at bounding box center [382, 144] width 186 height 6
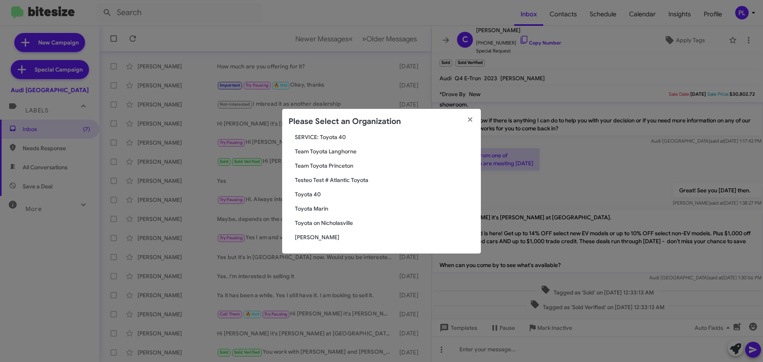
scroll to position [67, 0]
type input "toyota"
click at [322, 209] on span "Toyota Marin" at bounding box center [385, 208] width 180 height 8
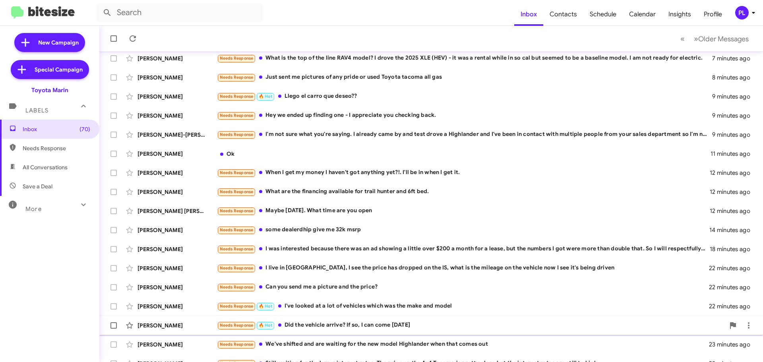
scroll to position [99, 0]
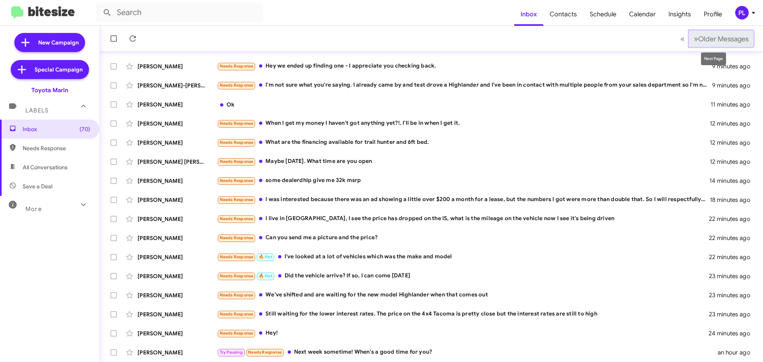
click at [732, 38] on span "Older Messages" at bounding box center [724, 39] width 51 height 9
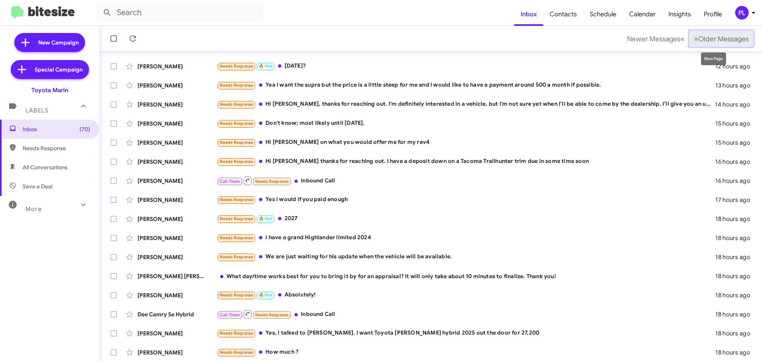
click at [705, 44] on button "» Next Older Messages" at bounding box center [722, 39] width 64 height 16
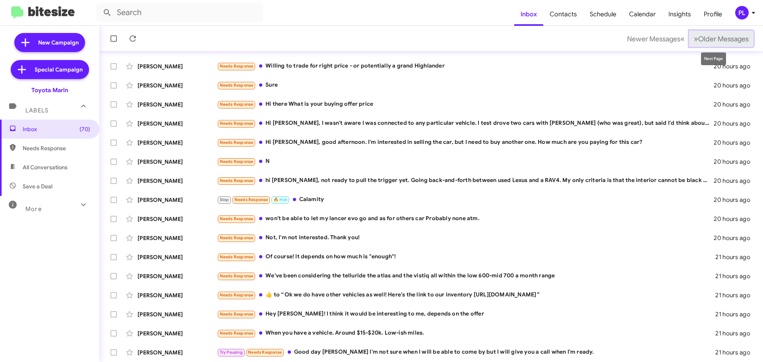
click at [724, 41] on span "Older Messages" at bounding box center [724, 39] width 51 height 9
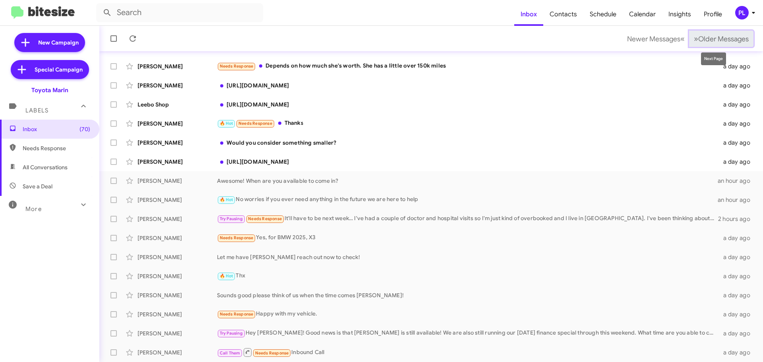
click at [734, 37] on span "Older Messages" at bounding box center [724, 39] width 51 height 9
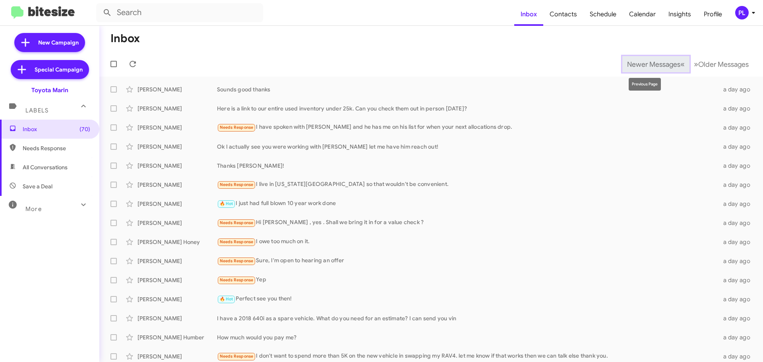
click at [630, 66] on span "Newer Messages" at bounding box center [653, 64] width 53 height 9
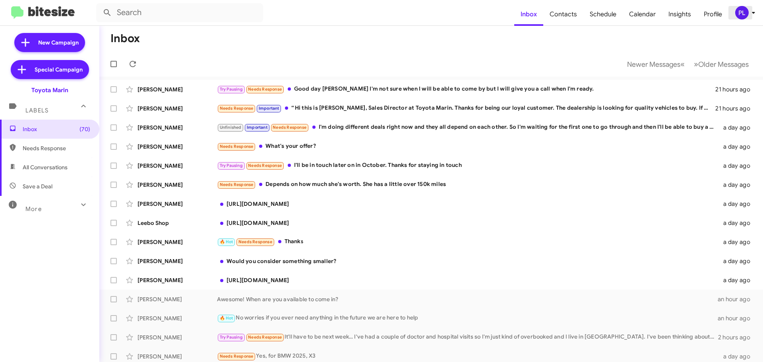
click at [753, 13] on icon at bounding box center [753, 13] width 3 height 2
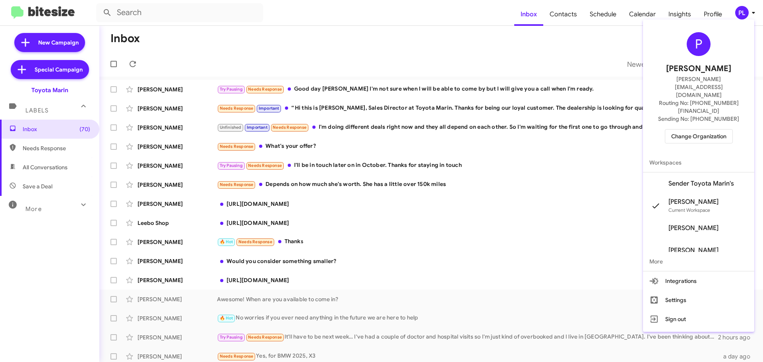
click at [707, 130] on span "Change Organization" at bounding box center [699, 137] width 55 height 14
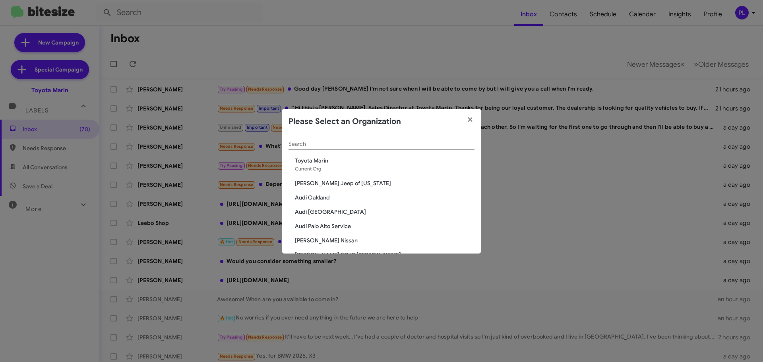
click at [321, 226] on span "Audi Palo Alto Service" at bounding box center [385, 226] width 180 height 8
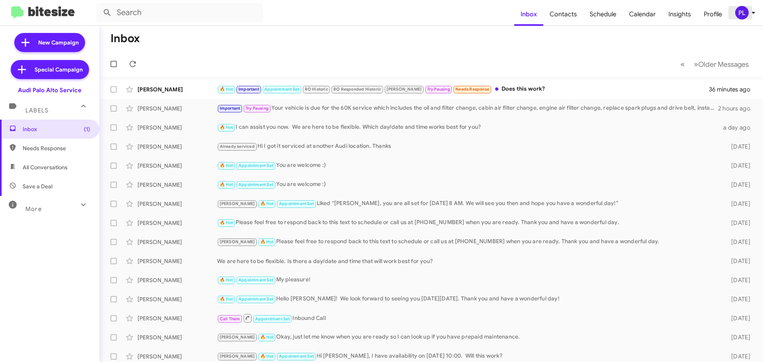
click at [757, 14] on icon at bounding box center [754, 13] width 10 height 10
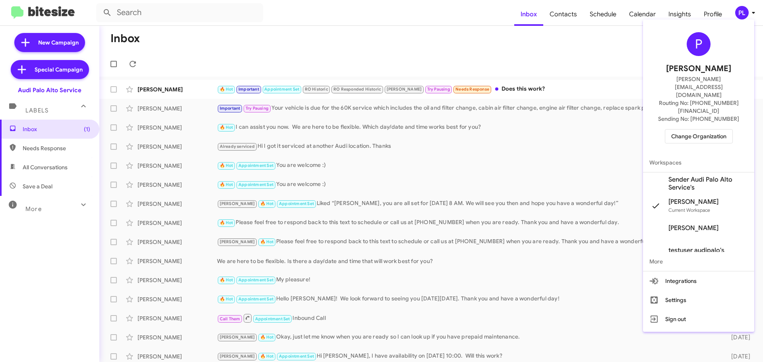
click at [700, 130] on span "Change Organization" at bounding box center [699, 137] width 55 height 14
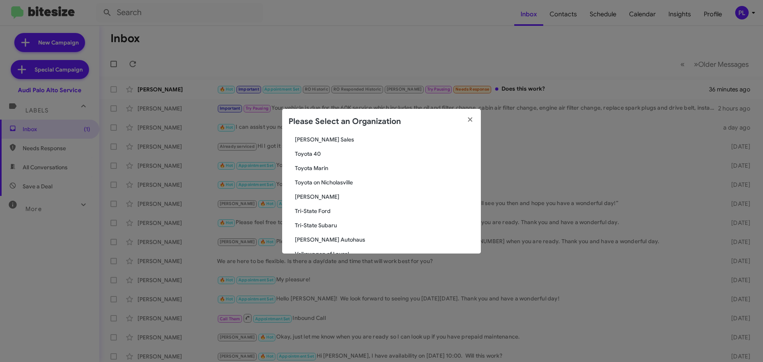
scroll to position [1384, 0]
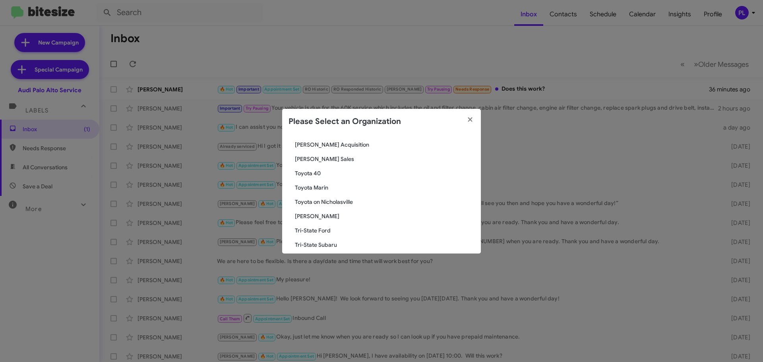
click at [317, 186] on span "Toyota Marin" at bounding box center [385, 188] width 180 height 8
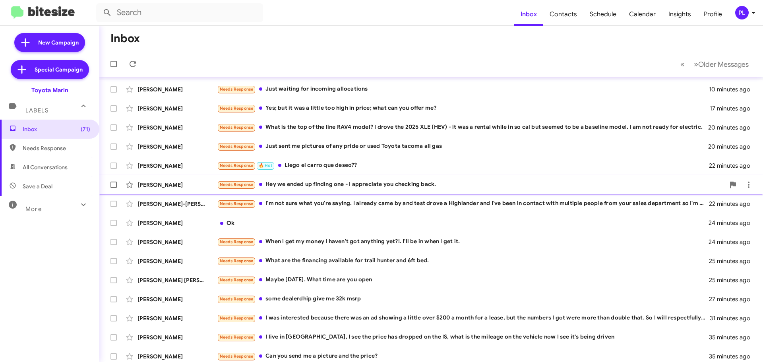
scroll to position [99, 0]
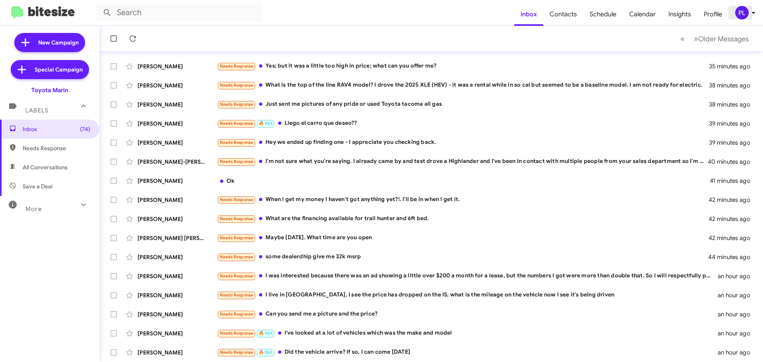
click at [752, 17] on icon at bounding box center [754, 13] width 10 height 10
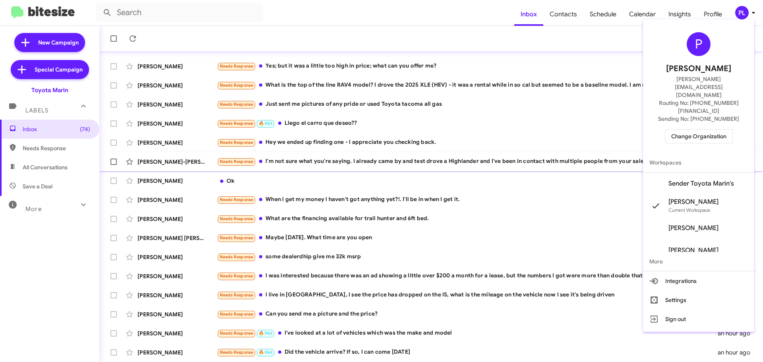
click at [705, 180] on span "Sender Toyota Marin's" at bounding box center [702, 184] width 66 height 8
